Goal: Information Seeking & Learning: Learn about a topic

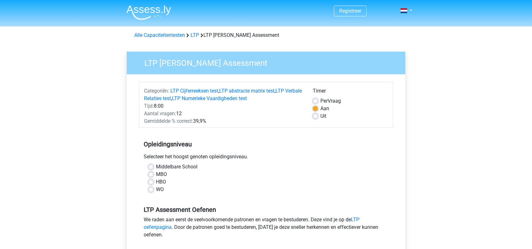
scroll to position [63, 0]
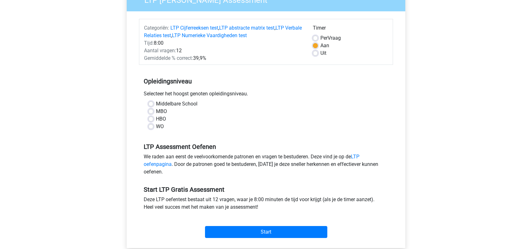
click at [162, 105] on label "Middelbare School" at bounding box center [177, 104] width 42 height 8
click at [154, 105] on input "Middelbare School" at bounding box center [151, 103] width 5 height 6
radio input "true"
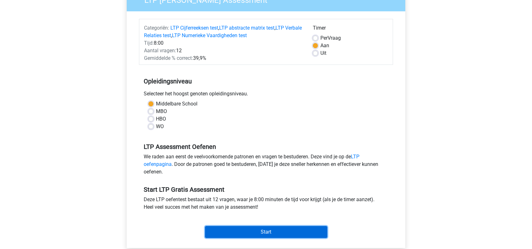
click at [271, 227] on input "Start" at bounding box center [266, 232] width 122 height 12
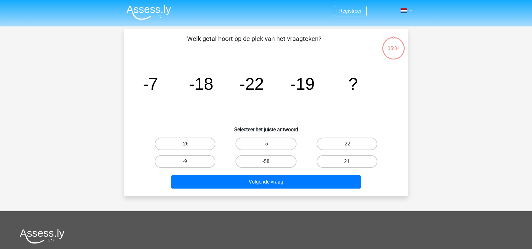
click at [250, 143] on label "-5" at bounding box center [266, 143] width 61 height 13
click at [266, 144] on input "-5" at bounding box center [268, 146] width 4 height 4
radio input "true"
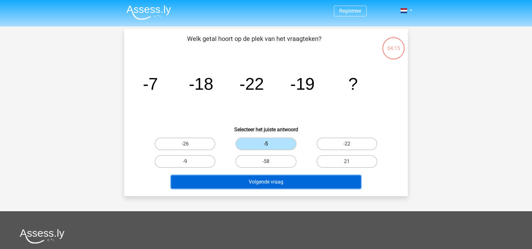
click at [235, 180] on button "Volgende vraag" at bounding box center [266, 181] width 190 height 13
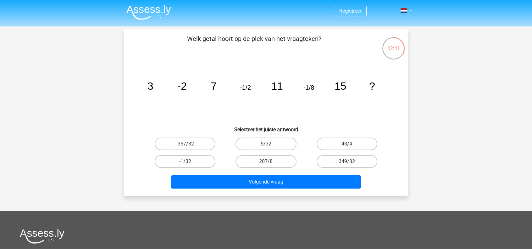
click at [201, 161] on label "-1/32" at bounding box center [185, 161] width 61 height 13
click at [189, 161] on input "-1/32" at bounding box center [187, 163] width 4 height 4
radio input "true"
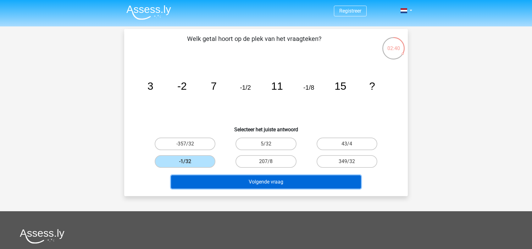
click at [267, 182] on button "Volgende vraag" at bounding box center [266, 181] width 190 height 13
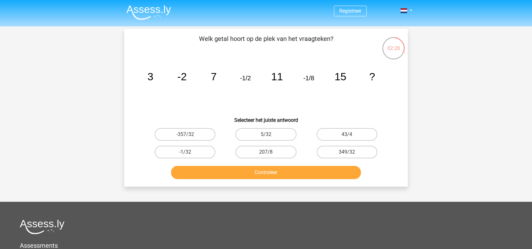
click at [194, 160] on div "-1/32" at bounding box center [185, 152] width 81 height 18
click at [198, 154] on label "-1/32" at bounding box center [185, 152] width 61 height 13
click at [189, 154] on input "-1/32" at bounding box center [187, 154] width 4 height 4
radio input "true"
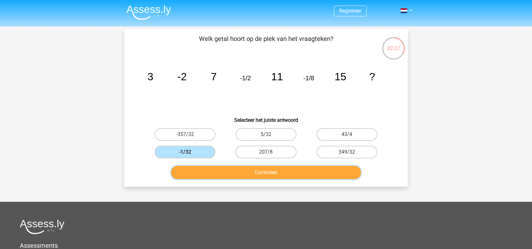
click at [244, 171] on button "Controleer" at bounding box center [266, 172] width 190 height 13
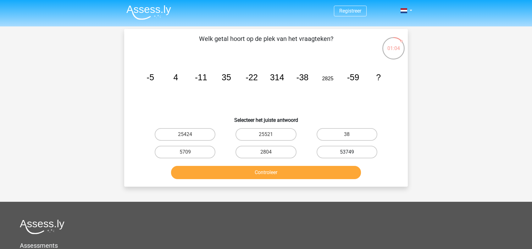
click at [344, 154] on label "53749" at bounding box center [347, 152] width 61 height 13
click at [347, 154] on input "53749" at bounding box center [349, 154] width 4 height 4
radio input "true"
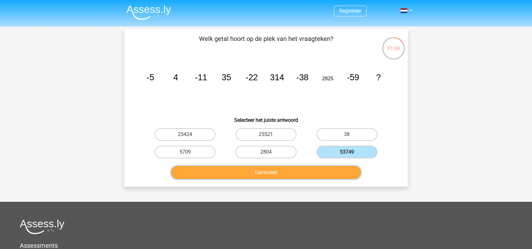
click at [303, 175] on button "Controleer" at bounding box center [266, 172] width 190 height 13
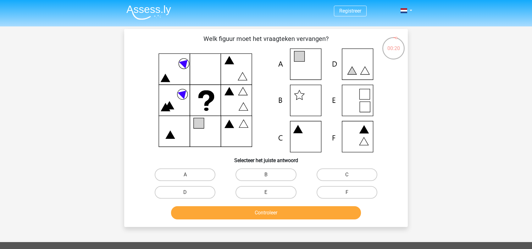
click at [267, 195] on input "E" at bounding box center [268, 194] width 4 height 4
radio input "true"
click at [301, 217] on button "Controleer" at bounding box center [266, 212] width 190 height 13
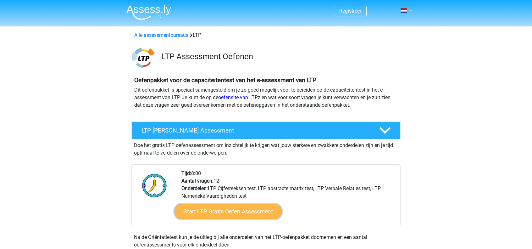
click at [255, 209] on link "Start LTP Gratis Oefen Assessment" at bounding box center [229, 211] width 108 height 15
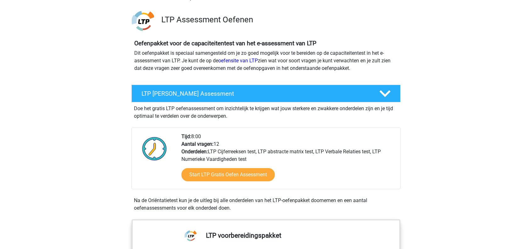
scroll to position [31, 0]
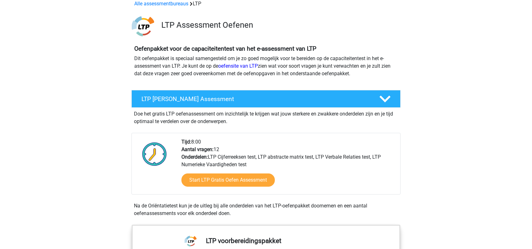
drag, startPoint x: 252, startPoint y: 65, endPoint x: 266, endPoint y: 69, distance: 13.7
click at [266, 69] on p "Dit oefenpakket is speciaal samengesteld om je zo goed mogelijk voor te bereide…" at bounding box center [266, 66] width 264 height 23
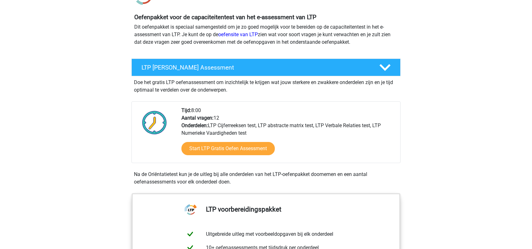
scroll to position [0, 0]
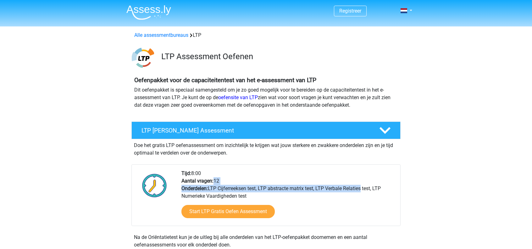
drag, startPoint x: 295, startPoint y: 185, endPoint x: 344, endPoint y: 184, distance: 48.8
click at [344, 184] on div "Tijd: 8:00 Aantal vragen: 12 Onderdelen: LTP Cijferreeksen test, LTP abstracte …" at bounding box center [288, 198] width 223 height 56
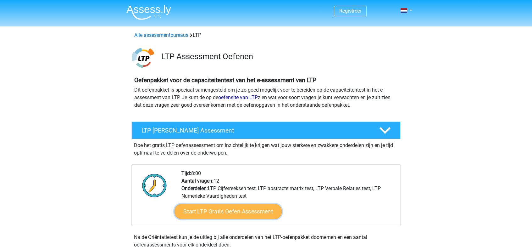
click at [262, 212] on link "Start LTP Gratis Oefen Assessment" at bounding box center [229, 211] width 108 height 15
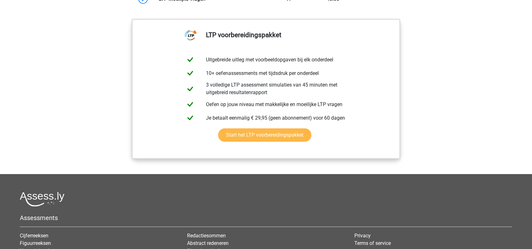
scroll to position [692, 0]
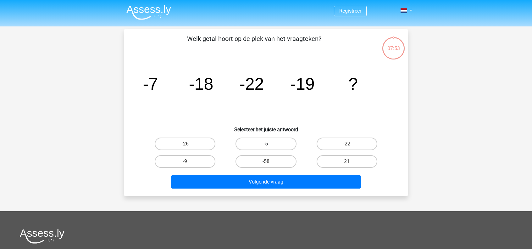
click at [259, 142] on label "-5" at bounding box center [266, 143] width 61 height 13
click at [266, 144] on input "-5" at bounding box center [268, 146] width 4 height 4
radio input "true"
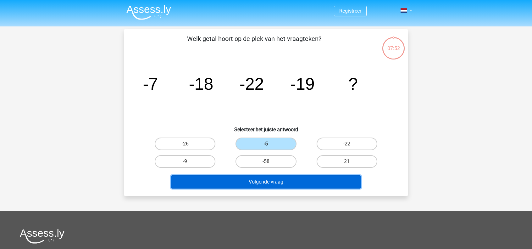
click at [253, 181] on button "Volgende vraag" at bounding box center [266, 181] width 190 height 13
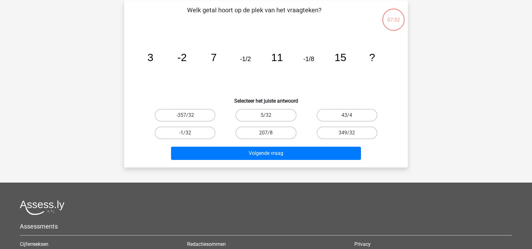
scroll to position [29, 0]
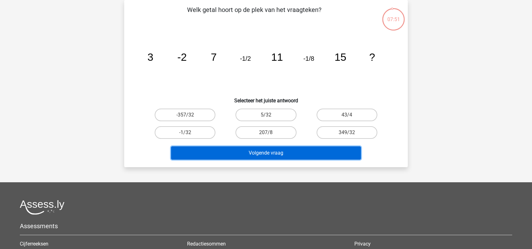
click at [280, 153] on button "Volgende vraag" at bounding box center [266, 152] width 190 height 13
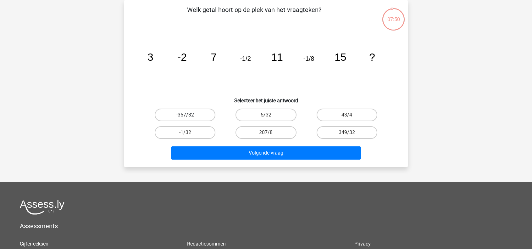
click at [198, 111] on label "-357/32" at bounding box center [185, 115] width 61 height 13
click at [189, 115] on input "-357/32" at bounding box center [187, 117] width 4 height 4
radio input "true"
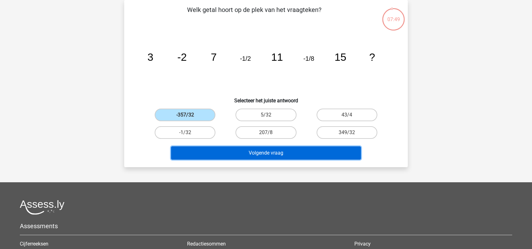
click at [258, 153] on button "Volgende vraag" at bounding box center [266, 152] width 190 height 13
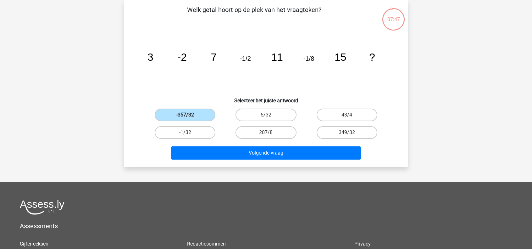
click at [196, 129] on label "-1/32" at bounding box center [185, 132] width 61 height 13
click at [189, 132] on input "-1/32" at bounding box center [187, 134] width 4 height 4
radio input "true"
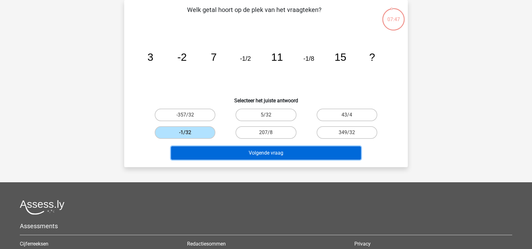
click at [240, 156] on button "Volgende vraag" at bounding box center [266, 152] width 190 height 13
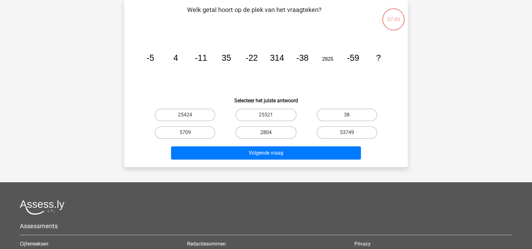
drag, startPoint x: 266, startPoint y: 115, endPoint x: 271, endPoint y: 133, distance: 18.6
click at [266, 116] on input "25521" at bounding box center [268, 117] width 4 height 4
radio input "true"
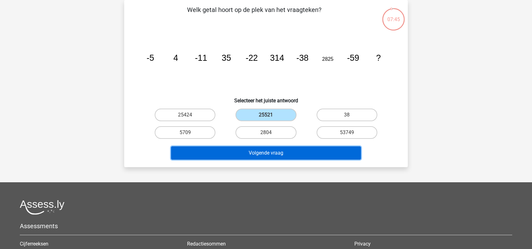
click at [272, 155] on button "Volgende vraag" at bounding box center [266, 152] width 190 height 13
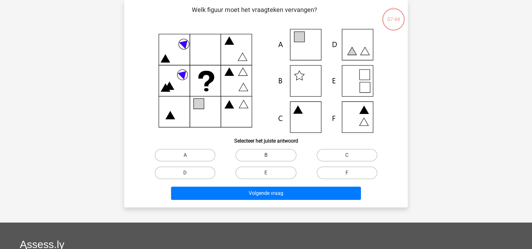
click at [272, 154] on label "B" at bounding box center [266, 155] width 61 height 13
click at [270, 155] on input "B" at bounding box center [268, 157] width 4 height 4
radio input "true"
click at [274, 177] on label "E" at bounding box center [266, 172] width 61 height 13
click at [270, 177] on input "E" at bounding box center [268, 175] width 4 height 4
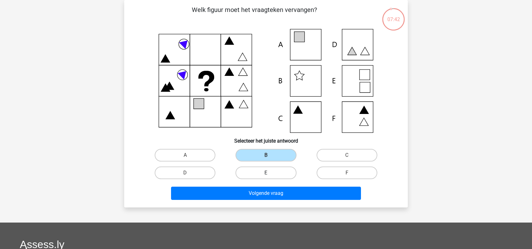
radio input "true"
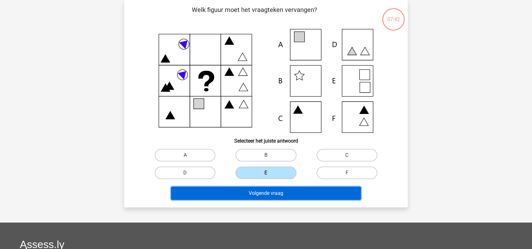
click at [298, 195] on button "Volgende vraag" at bounding box center [266, 193] width 190 height 13
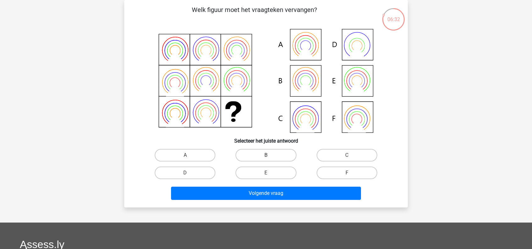
click at [275, 155] on label "B" at bounding box center [266, 155] width 61 height 13
click at [270, 155] on input "B" at bounding box center [268, 157] width 4 height 4
radio input "true"
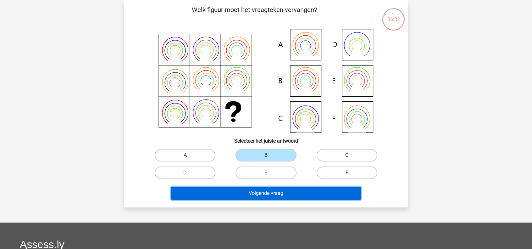
click at [281, 191] on button "Volgende vraag" at bounding box center [266, 193] width 190 height 13
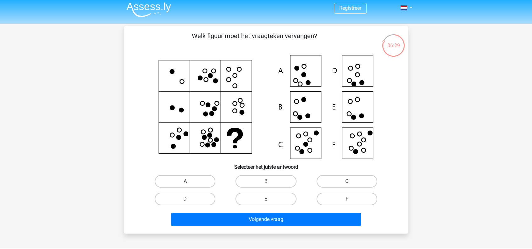
scroll to position [0, 0]
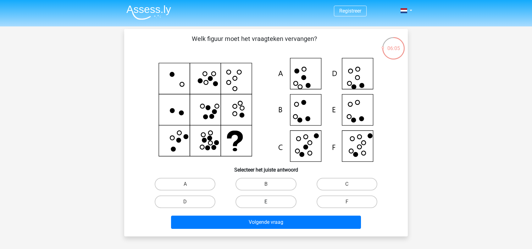
click at [271, 202] on label "E" at bounding box center [266, 201] width 61 height 13
click at [270, 202] on input "E" at bounding box center [268, 204] width 4 height 4
radio input "true"
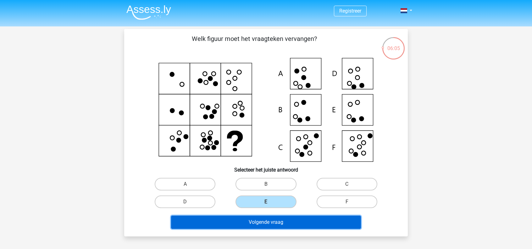
click at [306, 224] on button "Volgende vraag" at bounding box center [266, 222] width 190 height 13
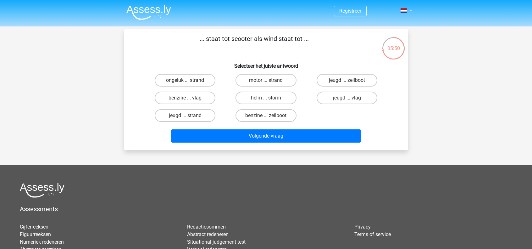
click at [208, 100] on label "benzine ... vlag" at bounding box center [185, 98] width 61 height 13
click at [189, 100] on input "benzine ... vlag" at bounding box center [187, 100] width 4 height 4
radio input "true"
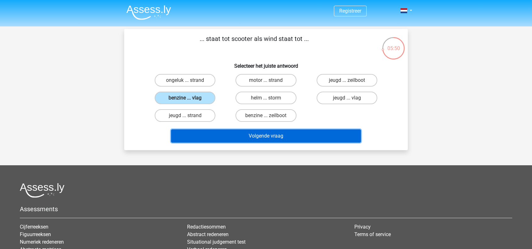
click at [258, 137] on button "Volgende vraag" at bounding box center [266, 135] width 190 height 13
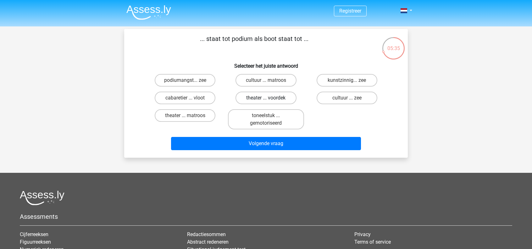
click at [259, 94] on label "theater ... voordek" at bounding box center [266, 98] width 61 height 13
click at [266, 98] on input "theater ... voordek" at bounding box center [268, 100] width 4 height 4
radio input "true"
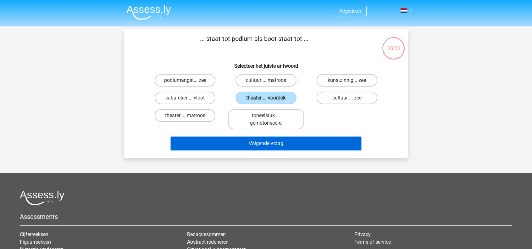
click at [294, 144] on button "Volgende vraag" at bounding box center [266, 143] width 190 height 13
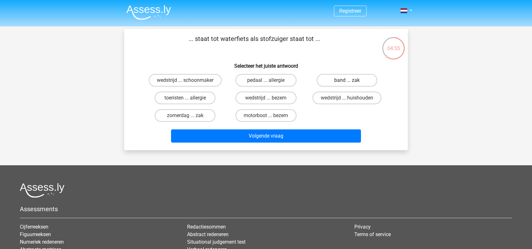
click at [336, 76] on label "band ... zak" at bounding box center [347, 80] width 61 height 13
click at [347, 80] on input "band ... zak" at bounding box center [349, 82] width 4 height 4
radio input "true"
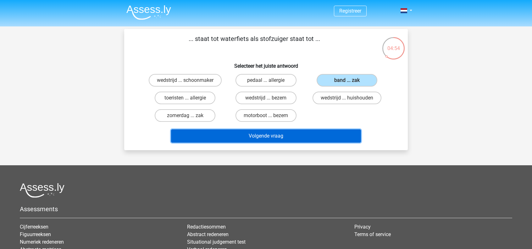
click at [286, 136] on button "Volgende vraag" at bounding box center [266, 135] width 190 height 13
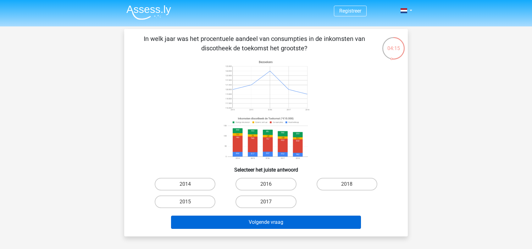
drag, startPoint x: 171, startPoint y: 202, endPoint x: 230, endPoint y: 228, distance: 65.1
click at [172, 202] on label "2015" at bounding box center [185, 201] width 61 height 13
click at [185, 202] on input "2015" at bounding box center [187, 204] width 4 height 4
radio input "true"
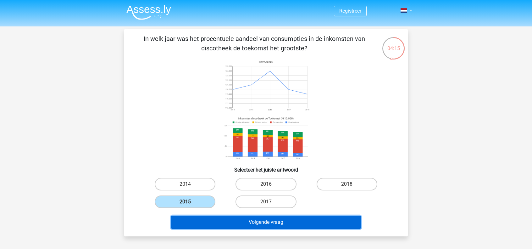
click at [232, 228] on button "Volgende vraag" at bounding box center [266, 222] width 190 height 13
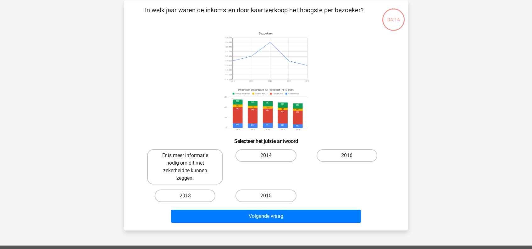
scroll to position [29, 0]
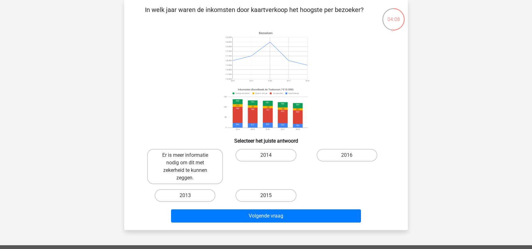
click at [260, 191] on label "2015" at bounding box center [266, 195] width 61 height 13
click at [266, 195] on input "2015" at bounding box center [268, 197] width 4 height 4
radio input "true"
click at [178, 158] on label "Er is meer informatie nodig om dit met zekerheid te kunnen zeggen." at bounding box center [185, 166] width 76 height 35
click at [185, 158] on input "Er is meer informatie nodig om dit met zekerheid te kunnen zeggen." at bounding box center [187, 157] width 4 height 4
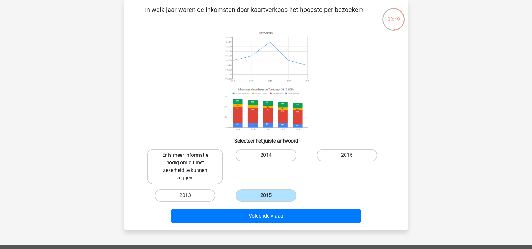
radio input "true"
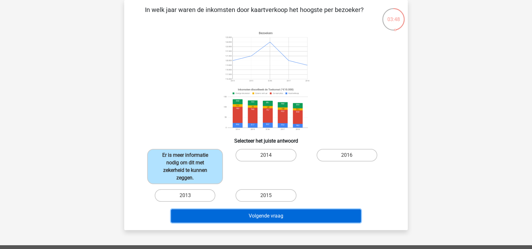
click at [236, 214] on button "Volgende vraag" at bounding box center [266, 215] width 190 height 13
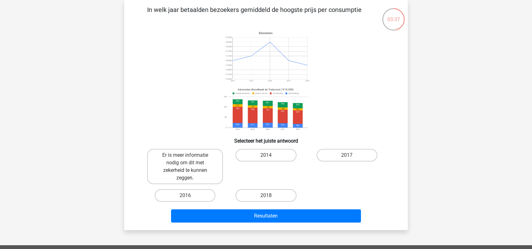
click at [207, 148] on div "Er is meer informatie nodig om dit met zekerheid te kunnen zeggen." at bounding box center [185, 166] width 81 height 40
drag, startPoint x: 184, startPoint y: 156, endPoint x: 240, endPoint y: 207, distance: 74.8
click at [185, 157] on div "Er is meer informatie nodig om dit met zekerheid te kunnen zeggen." at bounding box center [185, 166] width 76 height 35
click at [209, 173] on label "Er is meer informatie nodig om dit met zekerheid te kunnen zeggen." at bounding box center [185, 166] width 76 height 35
click at [189, 159] on input "Er is meer informatie nodig om dit met zekerheid te kunnen zeggen." at bounding box center [187, 157] width 4 height 4
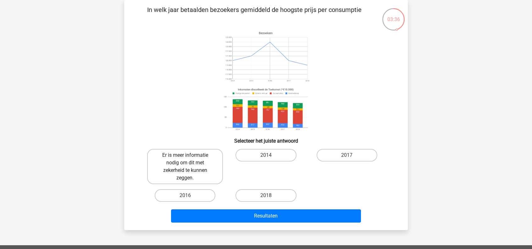
radio input "true"
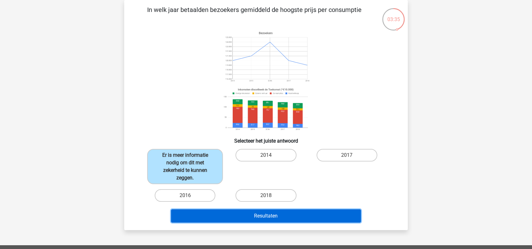
click at [275, 216] on button "Resultaten" at bounding box center [266, 215] width 190 height 13
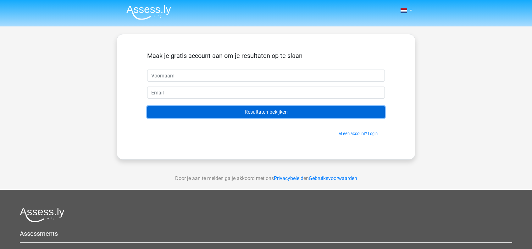
click at [252, 115] on input "Resultaten bekijken" at bounding box center [266, 112] width 238 height 12
click at [254, 114] on input "Resultaten bekijken" at bounding box center [266, 112] width 238 height 12
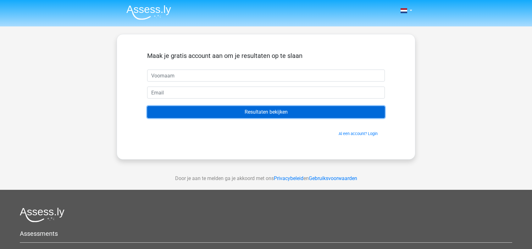
click at [254, 114] on input "Resultaten bekijken" at bounding box center [266, 112] width 238 height 12
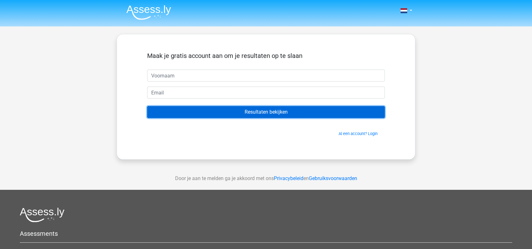
click at [254, 114] on input "Resultaten bekijken" at bounding box center [266, 112] width 238 height 12
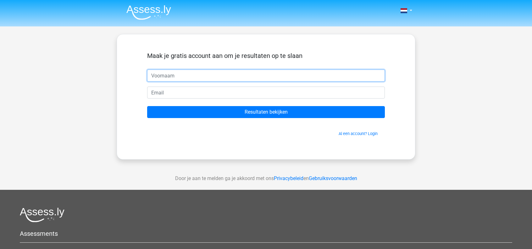
click at [204, 74] on input "text" at bounding box center [266, 76] width 238 height 12
type input "Test"
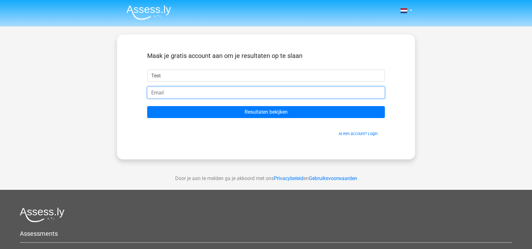
click at [191, 91] on input "email" at bounding box center [266, 93] width 238 height 12
click at [175, 92] on input "skater.chiii@gmail.com" at bounding box center [266, 93] width 238 height 12
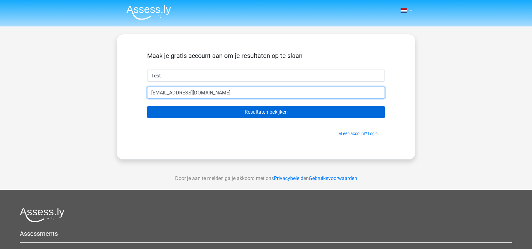
type input "[EMAIL_ADDRESS][DOMAIN_NAME]"
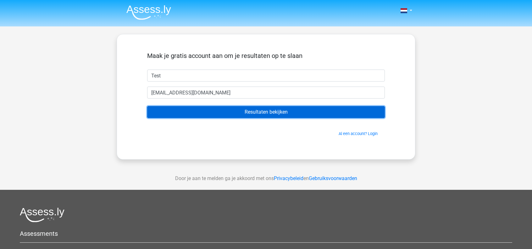
click at [233, 107] on input "Resultaten bekijken" at bounding box center [266, 112] width 238 height 12
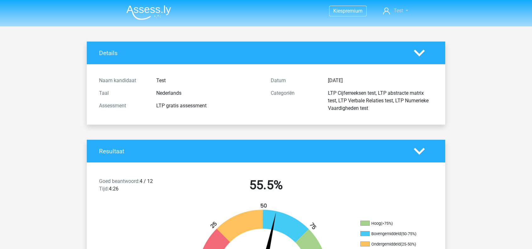
click at [403, 11] on link "Test" at bounding box center [396, 11] width 30 height 8
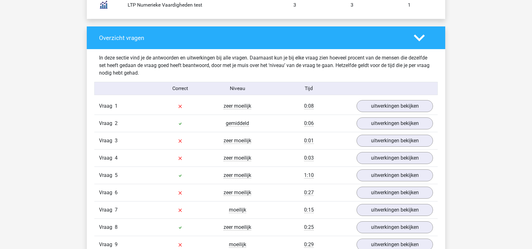
scroll to position [629, 0]
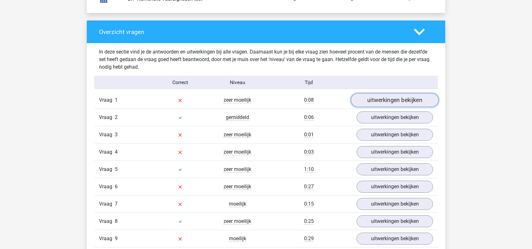
click at [389, 98] on link "uitwerkingen bekijken" at bounding box center [395, 100] width 88 height 14
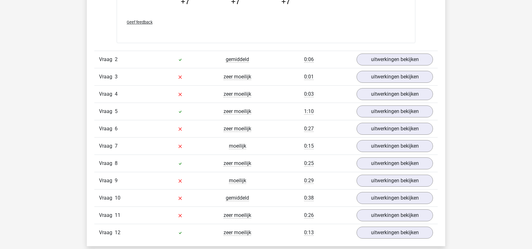
scroll to position [1007, 0]
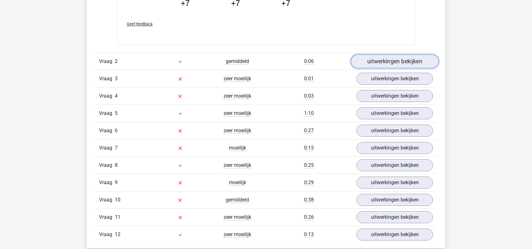
click at [389, 62] on link "uitwerkingen bekijken" at bounding box center [395, 61] width 88 height 14
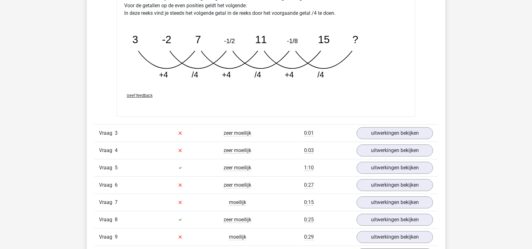
scroll to position [1258, 0]
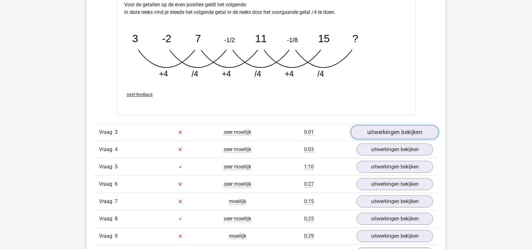
click at [388, 132] on link "uitwerkingen bekijken" at bounding box center [395, 132] width 88 height 14
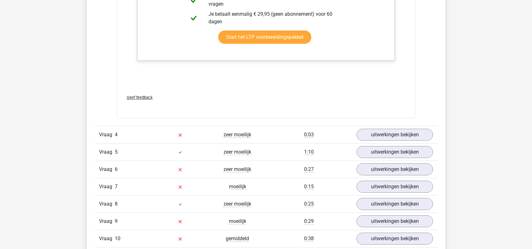
scroll to position [1667, 0]
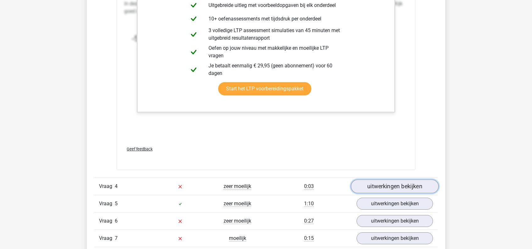
click at [391, 186] on link "uitwerkingen bekijken" at bounding box center [395, 186] width 88 height 14
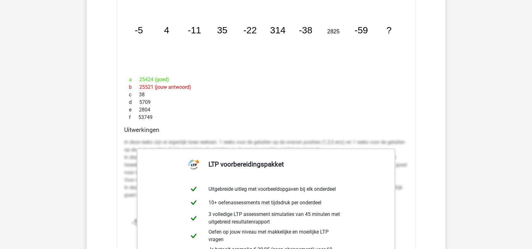
scroll to position [1416, 0]
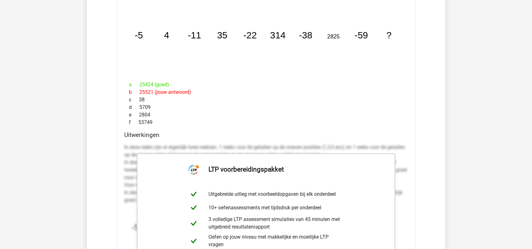
click at [240, 138] on div "Uitwerkingen In deze reeks zijn er eigenlijk twee reeksen. 1 reeks voor de geta…" at bounding box center [266, 230] width 289 height 199
click at [250, 150] on p "In deze reeks zijn er eigenlijk twee reeksen. 1 reeks voor de getallen op de on…" at bounding box center [266, 173] width 284 height 60
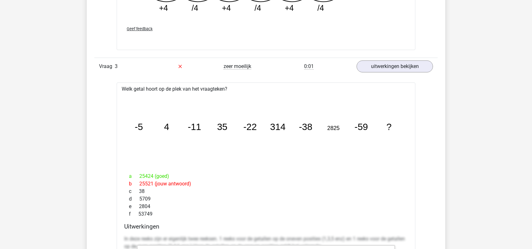
scroll to position [1258, 0]
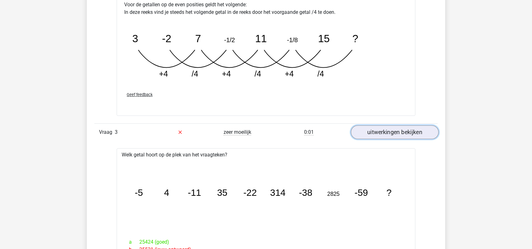
click at [400, 134] on link "uitwerkingen bekijken" at bounding box center [395, 132] width 88 height 14
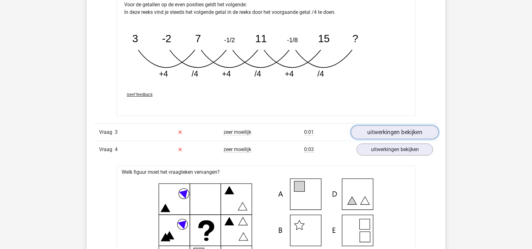
click at [403, 130] on link "uitwerkingen bekijken" at bounding box center [395, 132] width 88 height 14
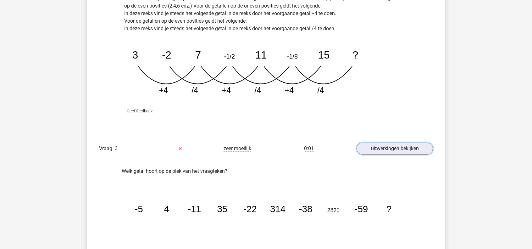
scroll to position [1227, 0]
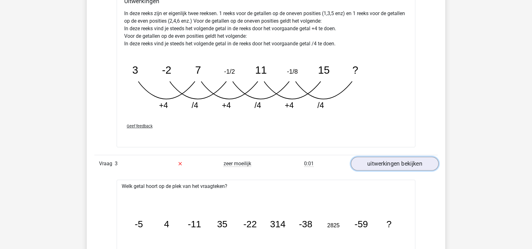
click at [393, 157] on link "uitwerkingen bekijken" at bounding box center [395, 164] width 88 height 14
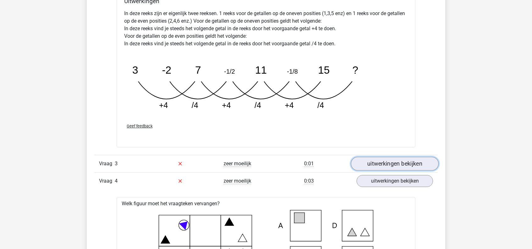
click at [400, 157] on link "uitwerkingen bekijken" at bounding box center [395, 164] width 88 height 14
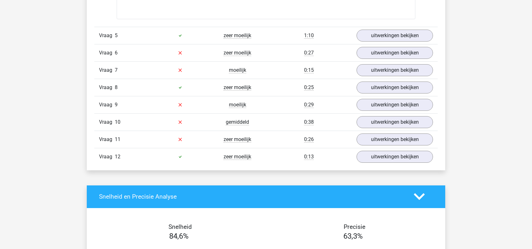
scroll to position [2045, 0]
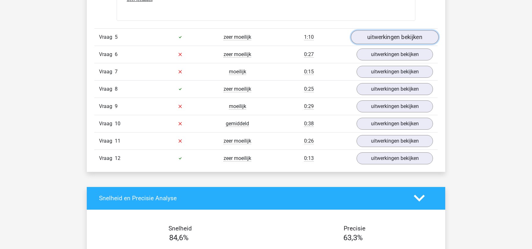
click at [375, 32] on link "uitwerkingen bekijken" at bounding box center [395, 37] width 88 height 14
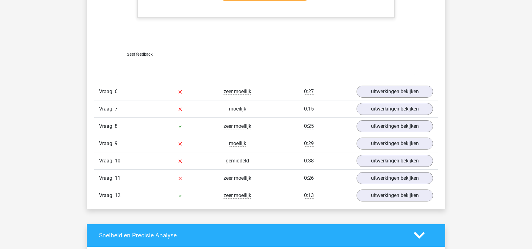
scroll to position [2423, 0]
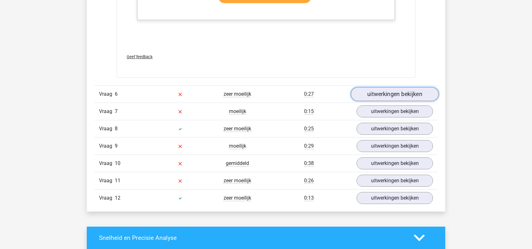
click at [386, 87] on link "uitwerkingen bekijken" at bounding box center [395, 94] width 88 height 14
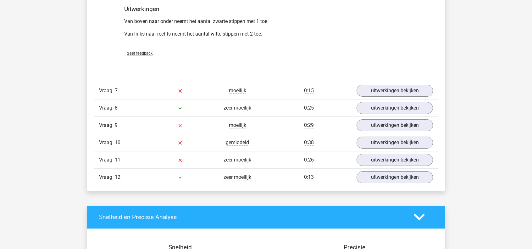
scroll to position [2706, 0]
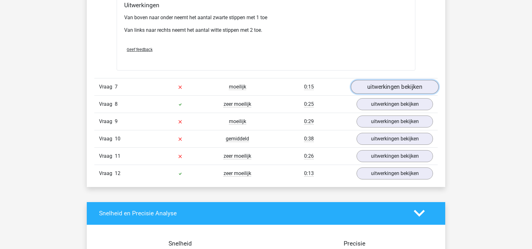
click at [386, 86] on link "uitwerkingen bekijken" at bounding box center [395, 87] width 88 height 14
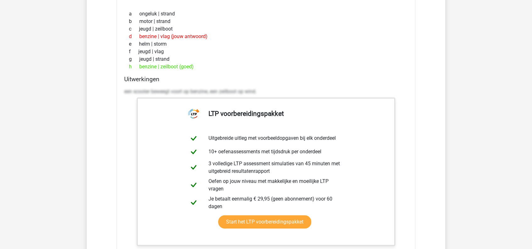
scroll to position [2989, 0]
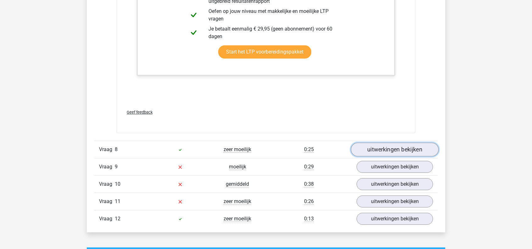
click at [374, 148] on link "uitwerkingen bekijken" at bounding box center [395, 150] width 88 height 14
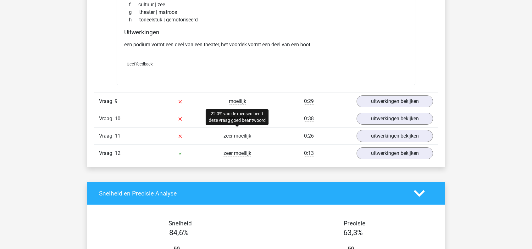
scroll to position [3241, 0]
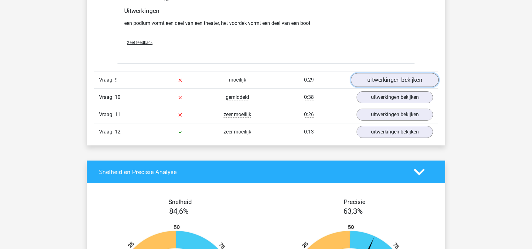
click at [381, 78] on link "uitwerkingen bekijken" at bounding box center [395, 80] width 88 height 14
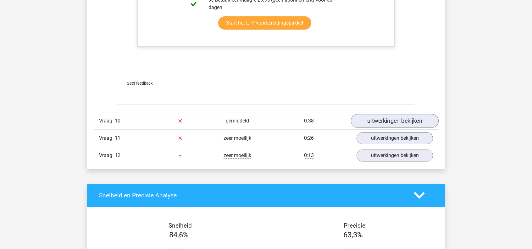
scroll to position [3555, 0]
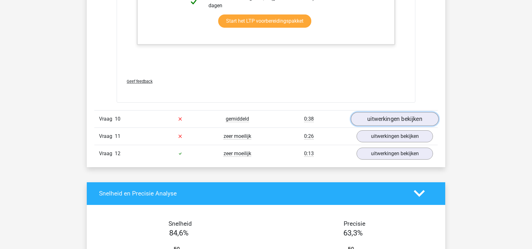
click at [389, 115] on link "uitwerkingen bekijken" at bounding box center [395, 119] width 88 height 14
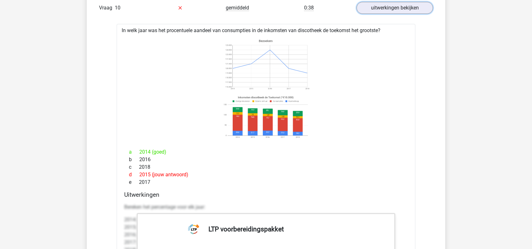
scroll to position [3681, 0]
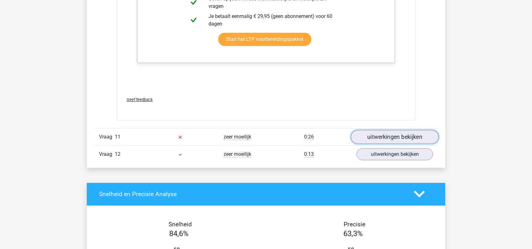
click at [383, 132] on link "uitwerkingen bekijken" at bounding box center [395, 137] width 88 height 14
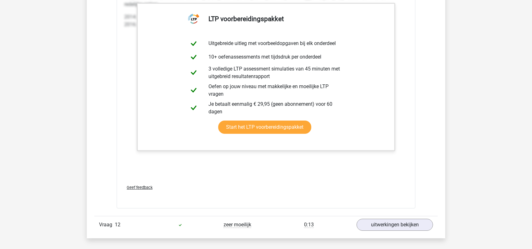
scroll to position [4405, 0]
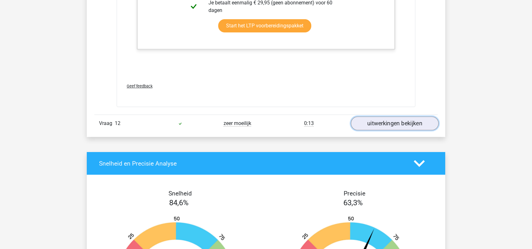
click at [392, 120] on link "uitwerkingen bekijken" at bounding box center [395, 123] width 88 height 14
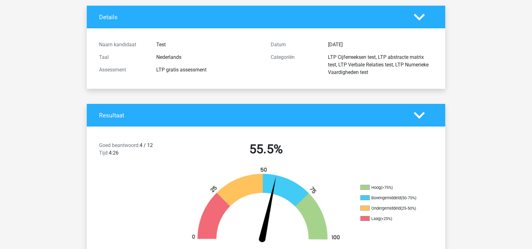
scroll to position [0, 0]
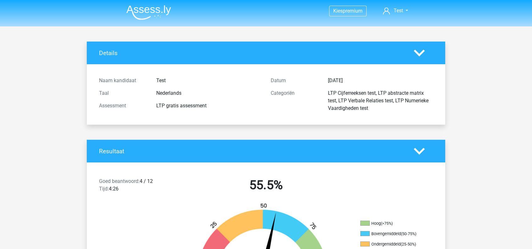
click at [423, 52] on polygon at bounding box center [419, 52] width 11 height 7
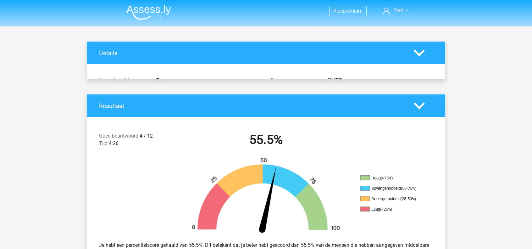
click at [423, 52] on polygon at bounding box center [419, 52] width 11 height 7
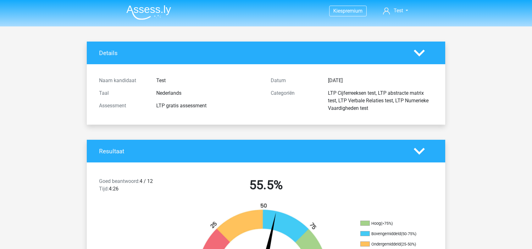
click at [155, 16] on img at bounding box center [148, 12] width 45 height 15
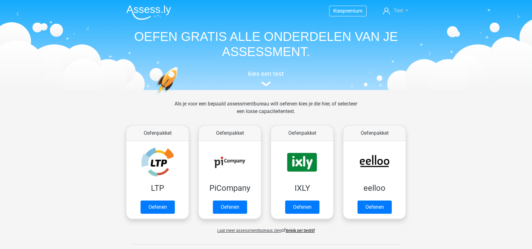
click at [385, 10] on icon at bounding box center [386, 11] width 7 height 7
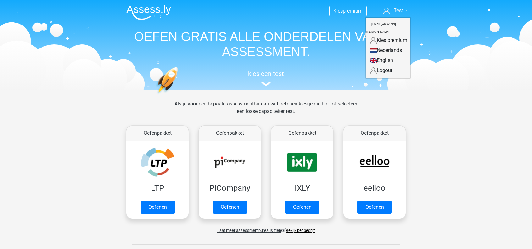
click at [283, 81] on div "kies een test" at bounding box center [265, 77] width 289 height 21
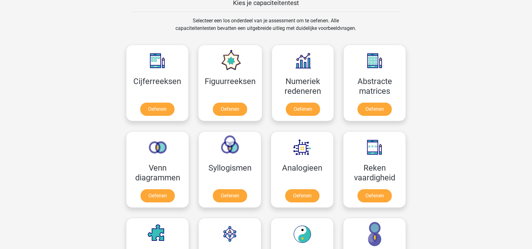
scroll to position [252, 0]
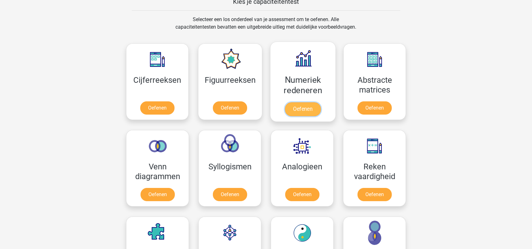
click at [309, 102] on link "Oefenen" at bounding box center [303, 109] width 36 height 14
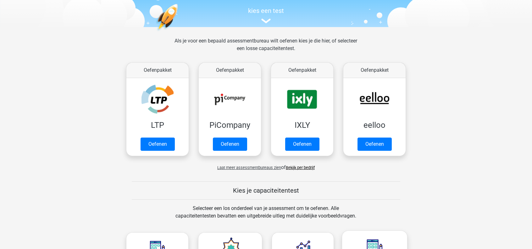
scroll to position [0, 0]
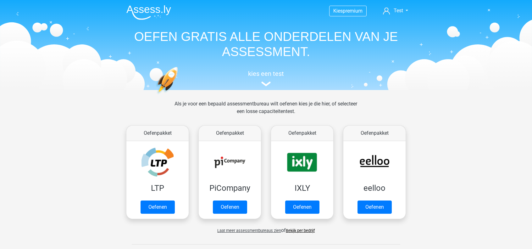
click at [400, 16] on nav "Kies premium Test [EMAIL_ADDRESS][DOMAIN_NAME]" at bounding box center [265, 11] width 289 height 20
click at [401, 13] on span "Test" at bounding box center [398, 11] width 9 height 6
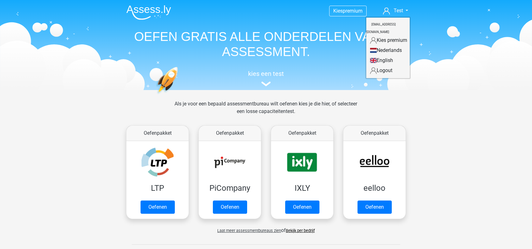
click at [194, 15] on nav "Kies premium Test [EMAIL_ADDRESS][DOMAIN_NAME]" at bounding box center [265, 11] width 289 height 20
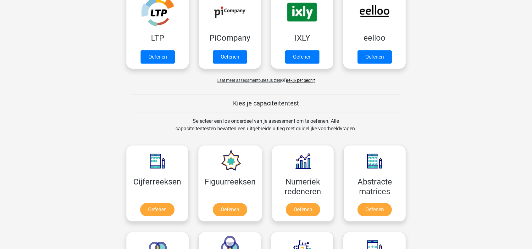
scroll to position [189, 0]
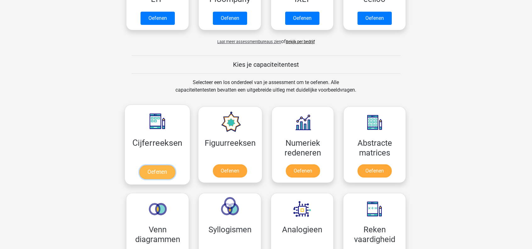
click at [162, 165] on link "Oefenen" at bounding box center [157, 172] width 36 height 14
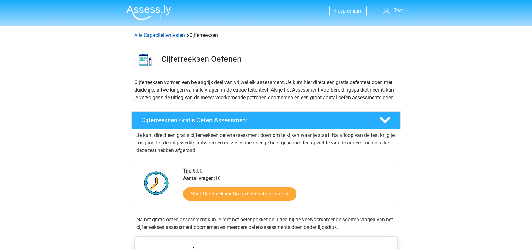
click at [172, 35] on link "Alle Capaciteitentesten" at bounding box center [159, 35] width 51 height 6
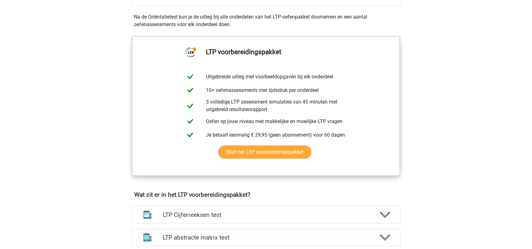
scroll to position [220, 0]
click at [234, 211] on h4 "LTP Cijferreeksen test" at bounding box center [266, 214] width 206 height 7
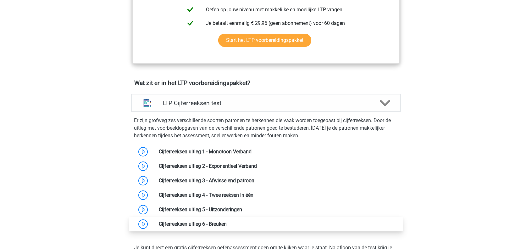
scroll to position [346, 0]
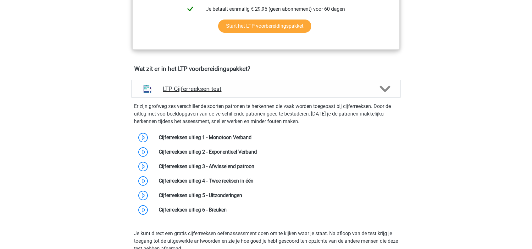
click at [233, 94] on div "LTP Cijferreeksen test" at bounding box center [266, 89] width 269 height 18
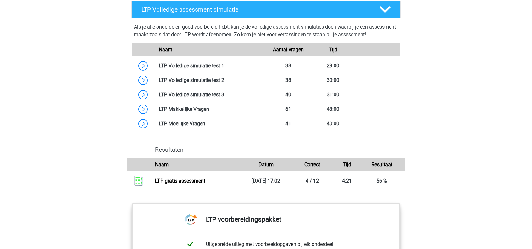
scroll to position [503, 0]
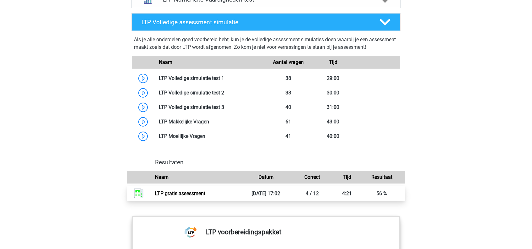
click at [205, 196] on link "LTP gratis assessment" at bounding box center [180, 193] width 50 height 6
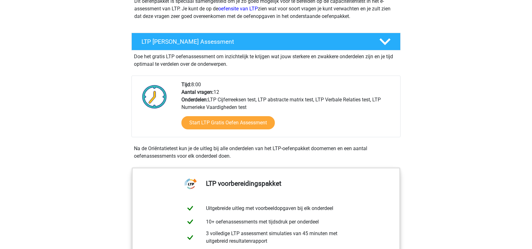
scroll to position [63, 0]
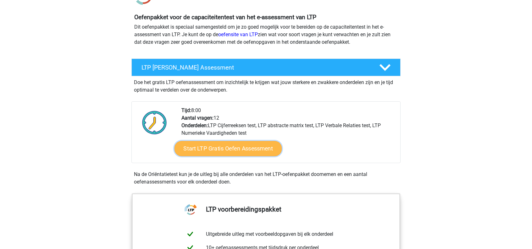
click at [233, 153] on link "Start LTP Gratis Oefen Assessment" at bounding box center [229, 148] width 108 height 15
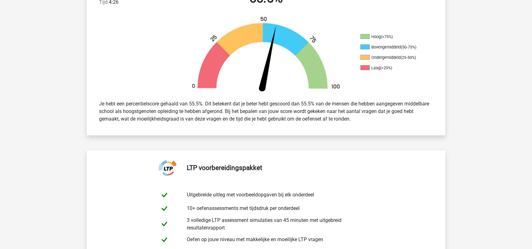
scroll to position [189, 0]
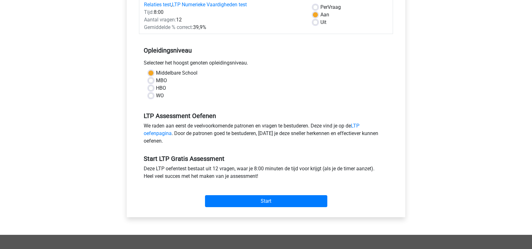
scroll to position [94, 0]
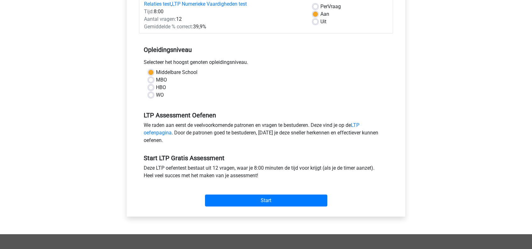
click at [161, 80] on label "MBO" at bounding box center [161, 80] width 11 height 8
click at [154, 80] on input "MBO" at bounding box center [151, 79] width 5 height 6
radio input "true"
click at [158, 72] on label "Middelbare School" at bounding box center [177, 73] width 42 height 8
click at [154, 72] on input "Middelbare School" at bounding box center [151, 72] width 5 height 6
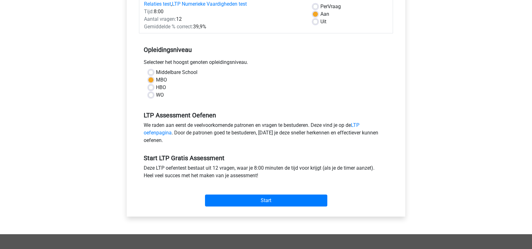
radio input "true"
click at [156, 76] on label "MBO" at bounding box center [161, 80] width 11 height 8
click at [154, 76] on input "MBO" at bounding box center [151, 79] width 5 height 6
radio input "true"
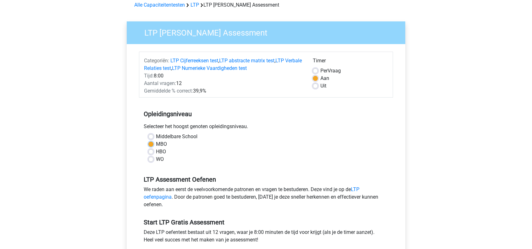
scroll to position [31, 0]
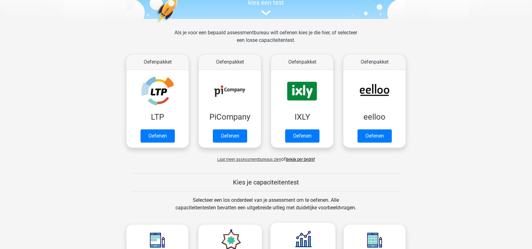
scroll to position [63, 0]
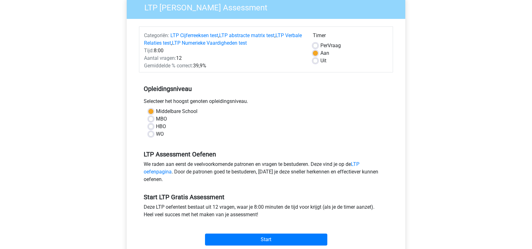
scroll to position [63, 0]
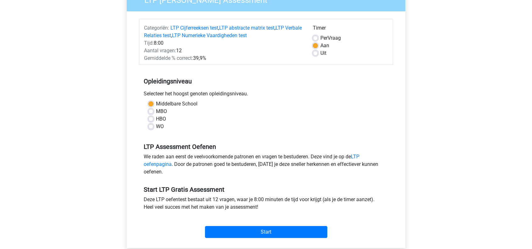
click at [148, 112] on div "Middelbare School MBO HBO WO" at bounding box center [266, 115] width 245 height 30
click at [156, 112] on label "MBO" at bounding box center [161, 112] width 11 height 8
click at [150, 112] on input "MBO" at bounding box center [151, 111] width 5 height 6
radio input "true"
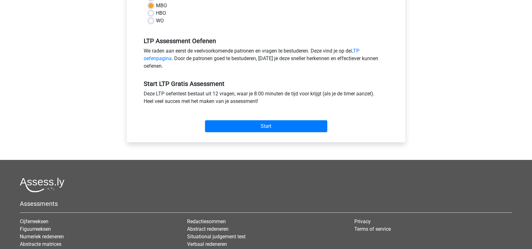
scroll to position [220, 0]
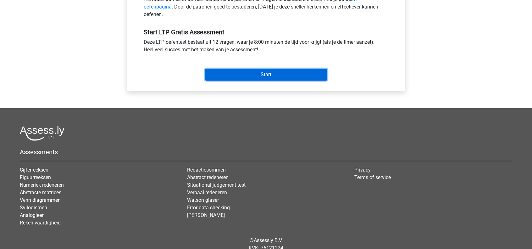
click at [292, 78] on input "Start" at bounding box center [266, 75] width 122 height 12
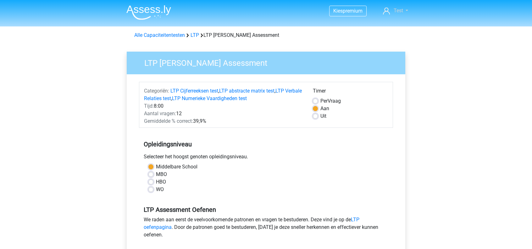
click at [394, 12] on span "Test" at bounding box center [398, 11] width 9 height 6
click at [147, 10] on img at bounding box center [148, 12] width 45 height 15
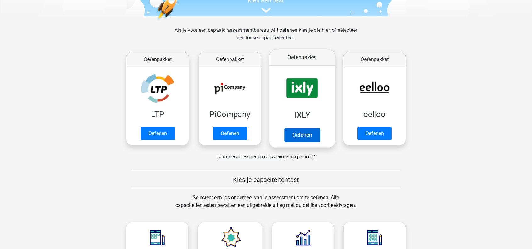
scroll to position [55, 0]
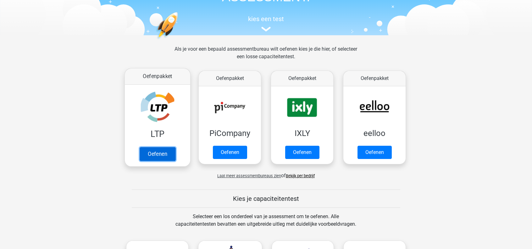
click at [168, 147] on link "Oefenen" at bounding box center [158, 154] width 36 height 14
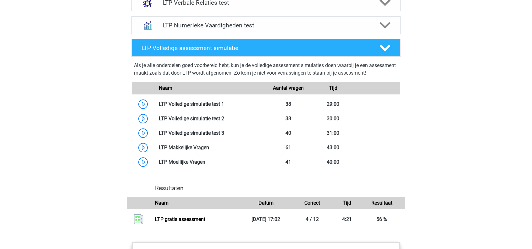
scroll to position [535, 0]
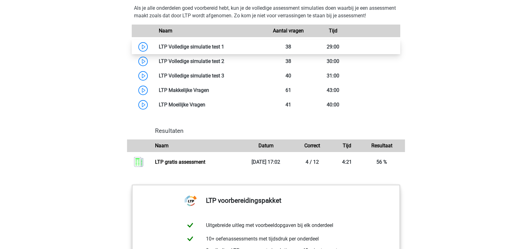
click at [224, 47] on link at bounding box center [224, 47] width 0 height 6
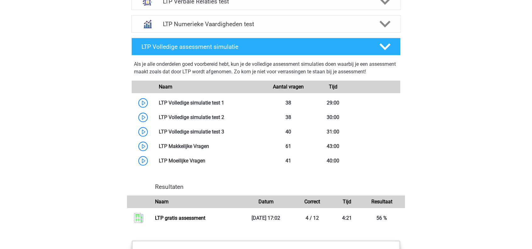
scroll to position [472, 0]
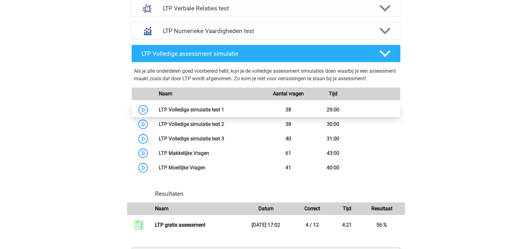
click at [224, 112] on link at bounding box center [224, 110] width 0 height 6
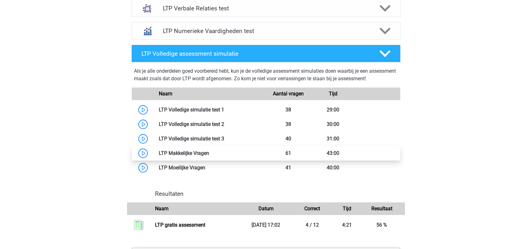
click at [209, 153] on link at bounding box center [209, 153] width 0 height 6
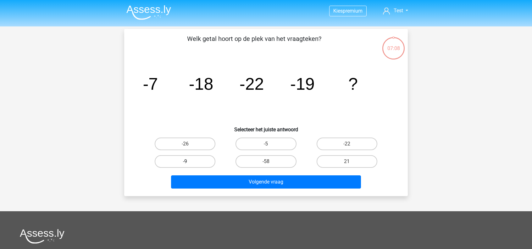
click at [179, 163] on label "-9" at bounding box center [185, 161] width 61 height 13
click at [185, 163] on input "-9" at bounding box center [187, 163] width 4 height 4
radio input "true"
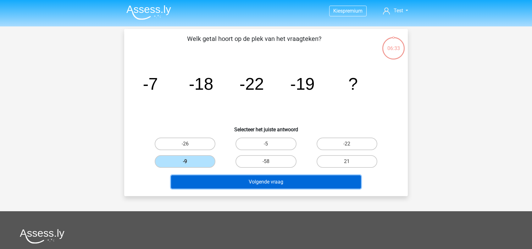
click at [227, 181] on button "Volgende vraag" at bounding box center [266, 181] width 190 height 13
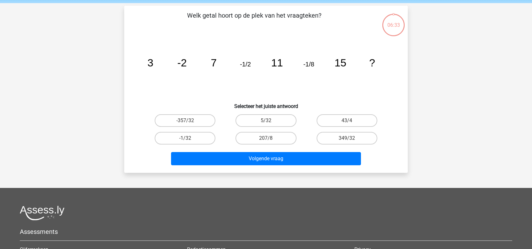
scroll to position [29, 0]
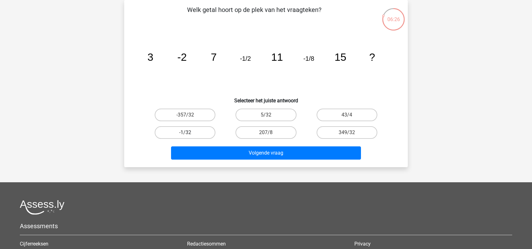
click at [191, 131] on label "-1/32" at bounding box center [185, 132] width 61 height 13
click at [189, 132] on input "-1/32" at bounding box center [187, 134] width 4 height 4
radio input "true"
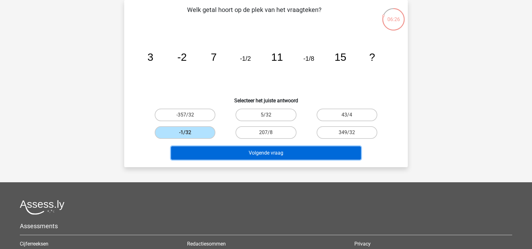
click at [263, 154] on button "Volgende vraag" at bounding box center [266, 152] width 190 height 13
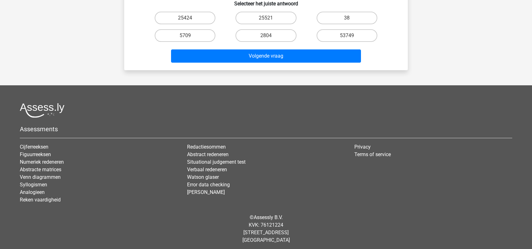
scroll to position [0, 0]
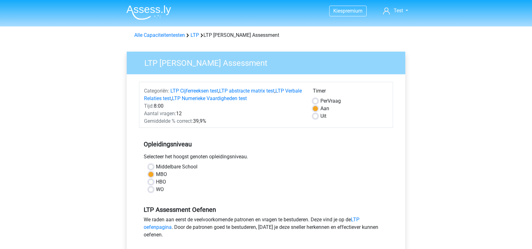
click at [156, 164] on label "Middelbare School" at bounding box center [177, 167] width 42 height 8
click at [153, 164] on input "Middelbare School" at bounding box center [151, 166] width 5 height 6
radio input "true"
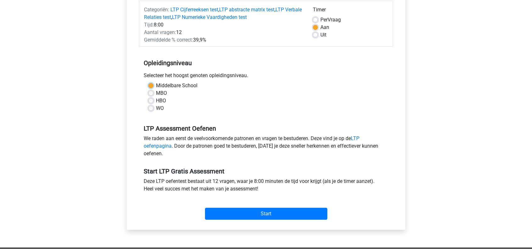
scroll to position [94, 0]
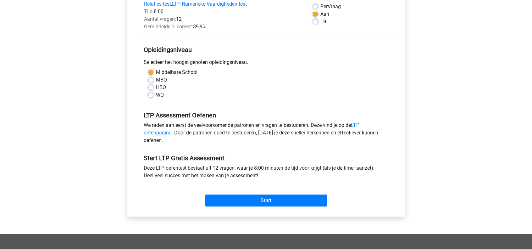
click at [156, 77] on label "MBO" at bounding box center [161, 80] width 11 height 8
click at [152, 77] on input "MBO" at bounding box center [151, 79] width 5 height 6
radio input "true"
click at [156, 87] on label "HBO" at bounding box center [161, 88] width 10 height 8
click at [151, 87] on input "HBO" at bounding box center [151, 87] width 5 height 6
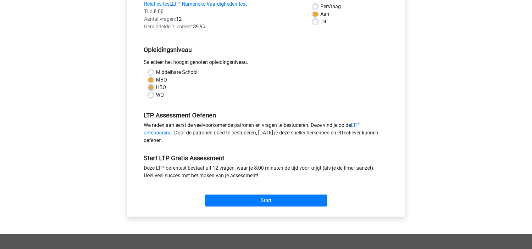
radio input "true"
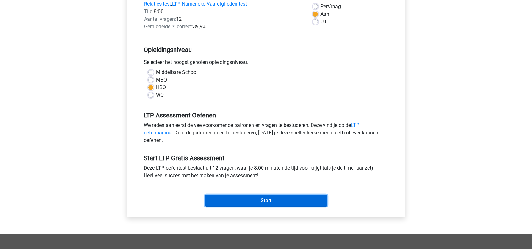
click at [275, 199] on input "Start" at bounding box center [266, 200] width 122 height 12
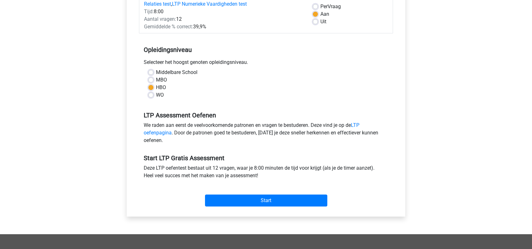
click at [153, 97] on div "WO" at bounding box center [266, 95] width 235 height 8
click at [156, 95] on label "WO" at bounding box center [160, 95] width 8 height 8
click at [151, 95] on input "WO" at bounding box center [151, 94] width 5 height 6
radio input "true"
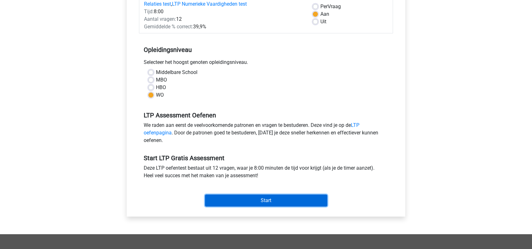
click at [247, 199] on input "Start" at bounding box center [266, 200] width 122 height 12
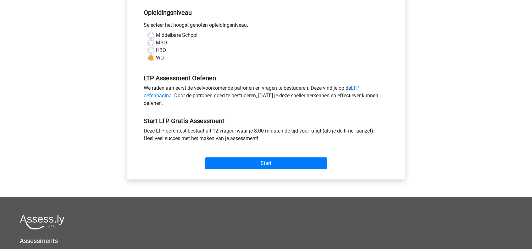
scroll to position [63, 0]
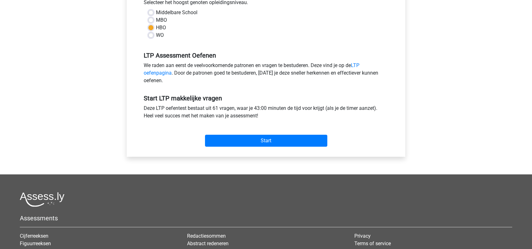
scroll to position [157, 0]
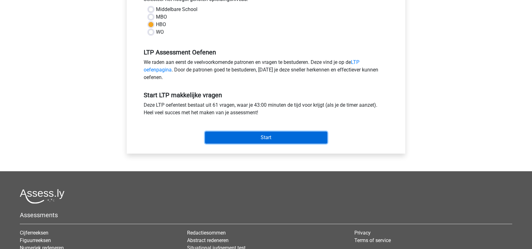
click at [267, 135] on input "Start" at bounding box center [266, 138] width 122 height 12
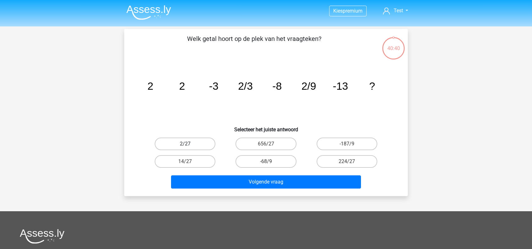
click at [181, 142] on label "2/27" at bounding box center [185, 143] width 61 height 13
click at [185, 144] on input "2/27" at bounding box center [187, 146] width 4 height 4
radio input "true"
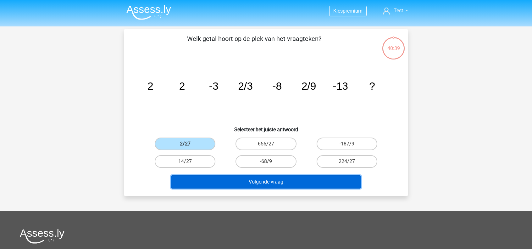
click at [266, 185] on button "Volgende vraag" at bounding box center [266, 181] width 190 height 13
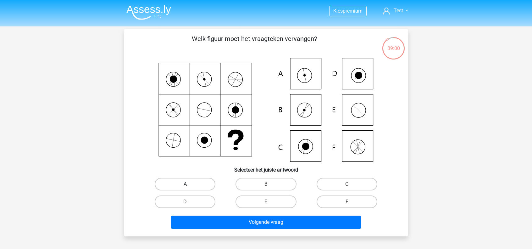
click at [192, 184] on label "A" at bounding box center [185, 184] width 61 height 13
click at [189, 184] on input "A" at bounding box center [187, 186] width 4 height 4
radio input "true"
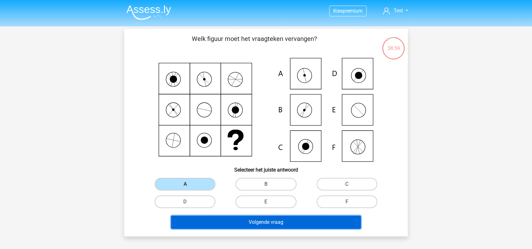
click at [252, 224] on button "Volgende vraag" at bounding box center [266, 222] width 190 height 13
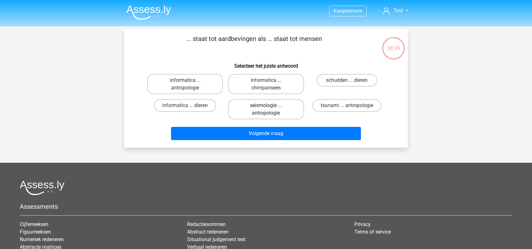
click at [283, 111] on label "seismologie ... antropologie" at bounding box center [266, 109] width 76 height 20
click at [270, 109] on input "seismologie ... antropologie" at bounding box center [268, 107] width 4 height 4
radio input "true"
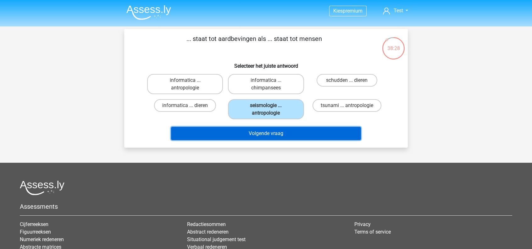
click at [256, 135] on button "Volgende vraag" at bounding box center [266, 133] width 190 height 13
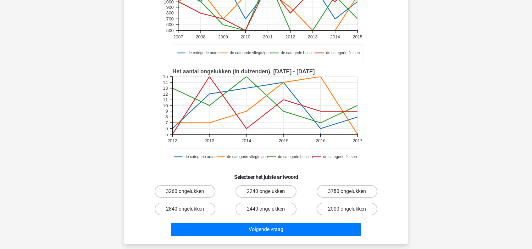
scroll to position [126, 0]
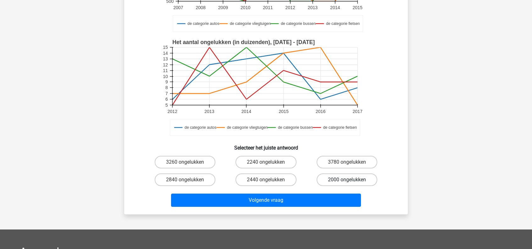
click at [345, 179] on label "2000 ongelukken" at bounding box center [347, 179] width 61 height 13
click at [347, 180] on input "2000 ongelukken" at bounding box center [349, 182] width 4 height 4
radio input "true"
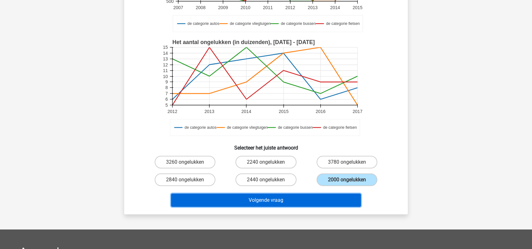
click at [304, 204] on button "Volgende vraag" at bounding box center [266, 199] width 190 height 13
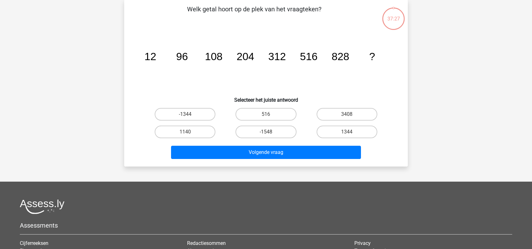
scroll to position [29, 0]
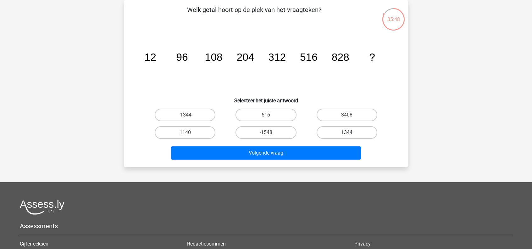
click at [372, 133] on label "1344" at bounding box center [347, 132] width 61 height 13
click at [351, 133] on input "1344" at bounding box center [349, 134] width 4 height 4
radio input "true"
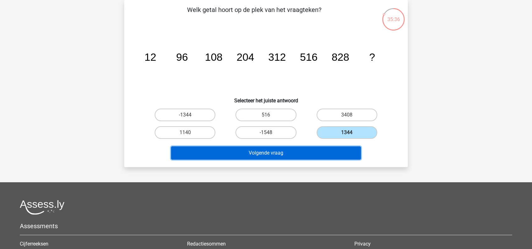
click at [321, 150] on button "Volgende vraag" at bounding box center [266, 152] width 190 height 13
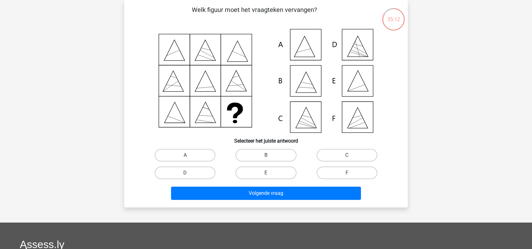
click at [267, 176] on input "E" at bounding box center [268, 175] width 4 height 4
radio input "true"
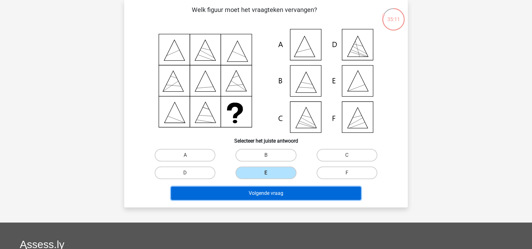
click at [294, 194] on button "Volgende vraag" at bounding box center [266, 193] width 190 height 13
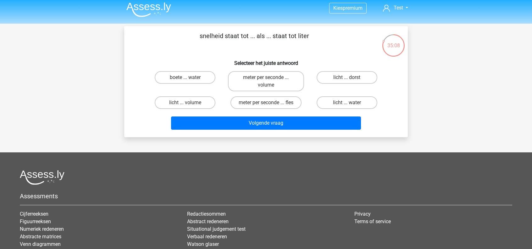
scroll to position [0, 0]
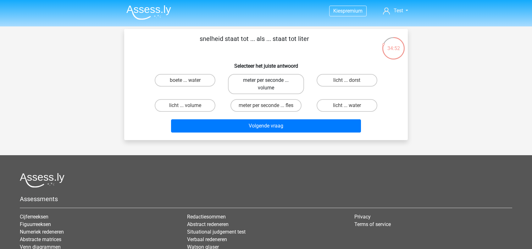
click at [287, 83] on label "meter per seconde ... volume" at bounding box center [266, 84] width 76 height 20
click at [270, 83] on input "meter per seconde ... volume" at bounding box center [268, 82] width 4 height 4
radio input "true"
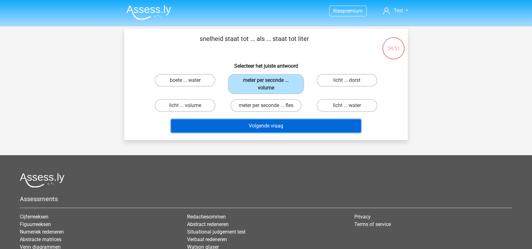
click at [261, 128] on button "Volgende vraag" at bounding box center [266, 125] width 190 height 13
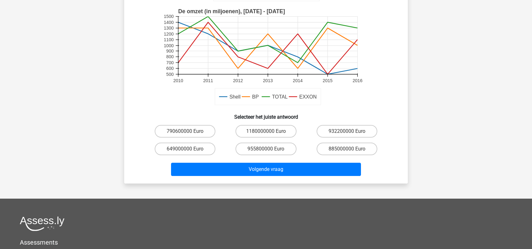
scroll to position [157, 0]
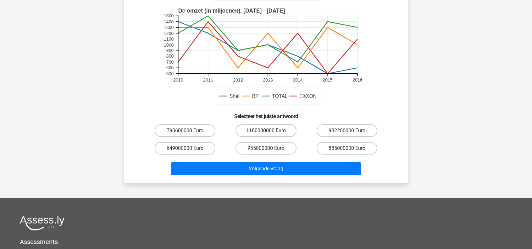
click at [252, 133] on label "1180000000 Euro" at bounding box center [266, 130] width 61 height 13
click at [266, 133] on input "1180000000 Euro" at bounding box center [268, 133] width 4 height 4
radio input "true"
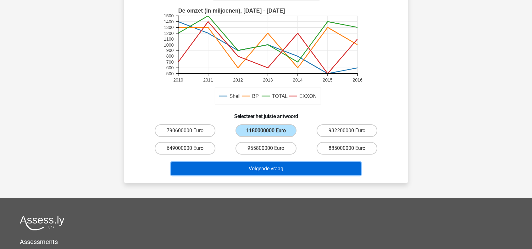
click at [262, 167] on button "Volgende vraag" at bounding box center [266, 168] width 190 height 13
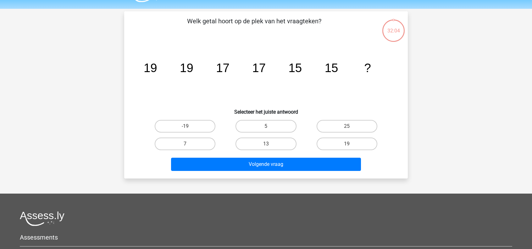
scroll to position [0, 0]
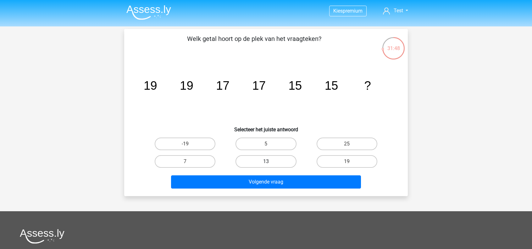
click at [283, 161] on label "13" at bounding box center [266, 161] width 61 height 13
click at [270, 161] on input "13" at bounding box center [268, 163] width 4 height 4
radio input "true"
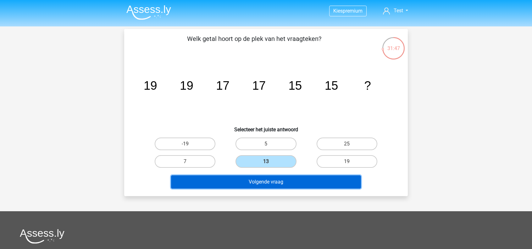
click at [284, 182] on button "Volgende vraag" at bounding box center [266, 181] width 190 height 13
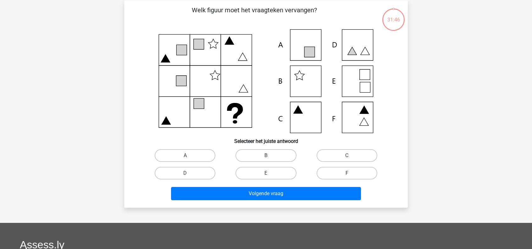
scroll to position [29, 0]
drag, startPoint x: 336, startPoint y: 156, endPoint x: 325, endPoint y: 164, distance: 12.8
click at [336, 156] on label "C" at bounding box center [347, 155] width 61 height 13
click at [347, 156] on input "C" at bounding box center [349, 157] width 4 height 4
radio input "true"
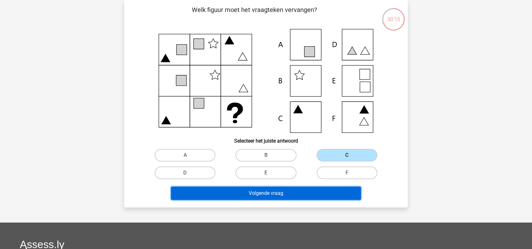
click at [299, 195] on button "Volgende vraag" at bounding box center [266, 193] width 190 height 13
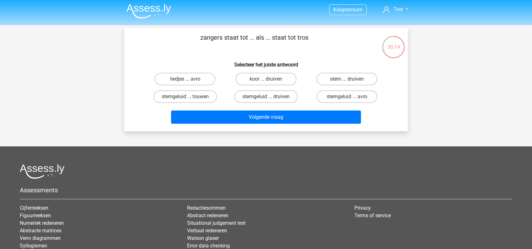
scroll to position [0, 0]
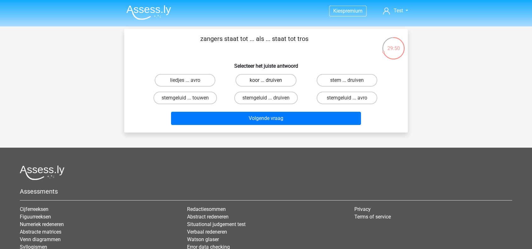
click at [262, 82] on label "koor ... druiven" at bounding box center [266, 80] width 61 height 13
click at [266, 82] on input "koor ... druiven" at bounding box center [268, 82] width 4 height 4
radio input "true"
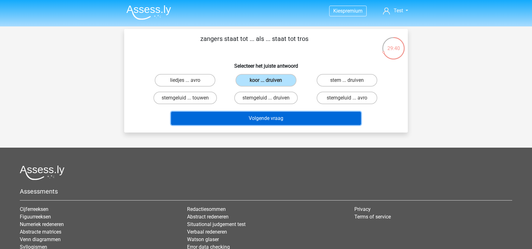
click at [284, 123] on button "Volgende vraag" at bounding box center [266, 118] width 190 height 13
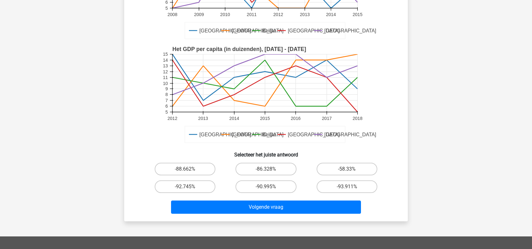
scroll to position [126, 0]
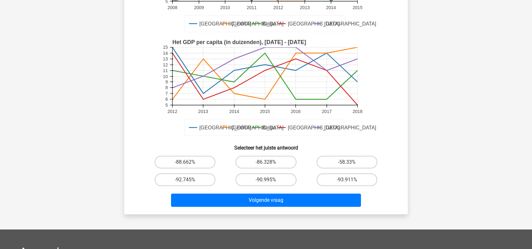
click at [348, 162] on input "-58.33%" at bounding box center [349, 164] width 4 height 4
radio input "true"
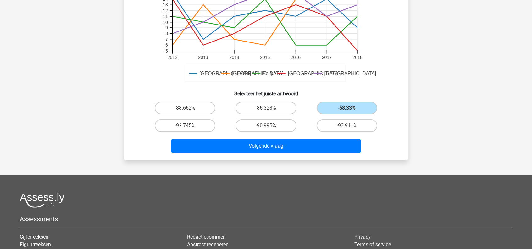
scroll to position [189, 0]
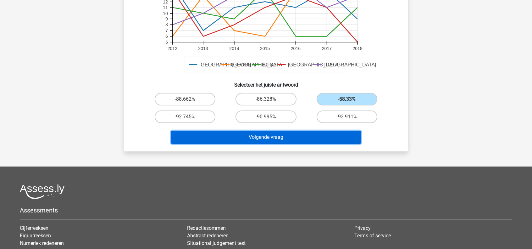
click at [319, 133] on button "Volgende vraag" at bounding box center [266, 137] width 190 height 13
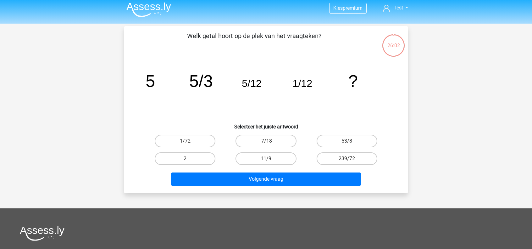
scroll to position [0, 0]
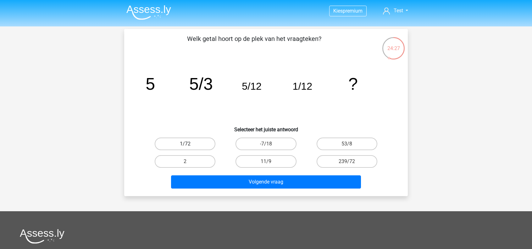
click at [197, 144] on label "1/72" at bounding box center [185, 143] width 61 height 13
click at [189, 144] on input "1/72" at bounding box center [187, 146] width 4 height 4
radio input "true"
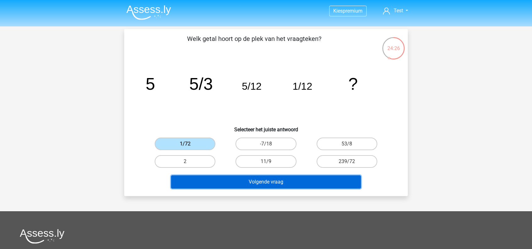
click at [235, 182] on button "Volgende vraag" at bounding box center [266, 181] width 190 height 13
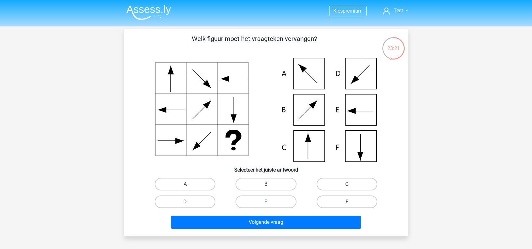
click at [271, 204] on div "E" at bounding box center [266, 201] width 76 height 13
click at [282, 205] on label "E" at bounding box center [266, 201] width 61 height 13
click at [270, 205] on input "E" at bounding box center [268, 204] width 4 height 4
radio input "true"
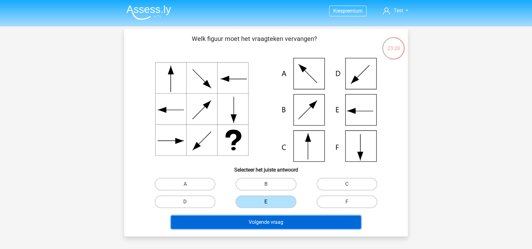
click at [261, 220] on button "Volgende vraag" at bounding box center [266, 222] width 190 height 13
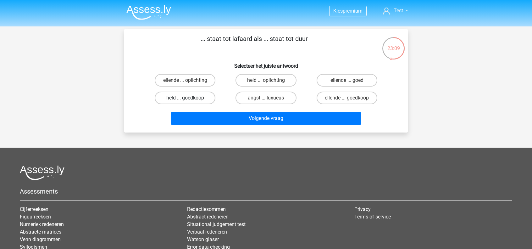
click at [197, 99] on label "held ... goedkoop" at bounding box center [185, 98] width 61 height 13
click at [189, 99] on input "held ... goedkoop" at bounding box center [187, 100] width 4 height 4
radio input "true"
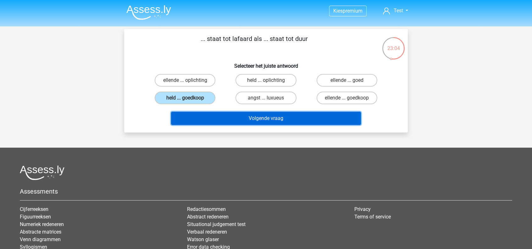
click at [251, 120] on button "Volgende vraag" at bounding box center [266, 118] width 190 height 13
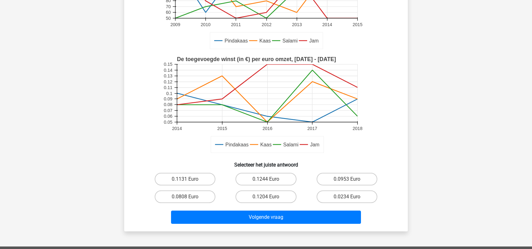
scroll to position [123, 0]
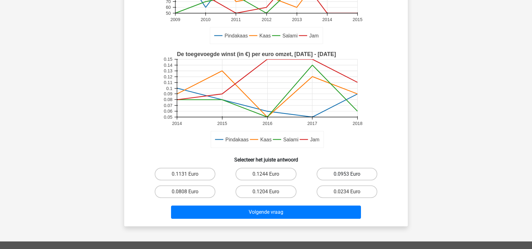
click at [341, 175] on label "0.0953 Euro" at bounding box center [347, 174] width 61 height 13
click at [347, 175] on input "0.0953 Euro" at bounding box center [349, 176] width 4 height 4
radio input "true"
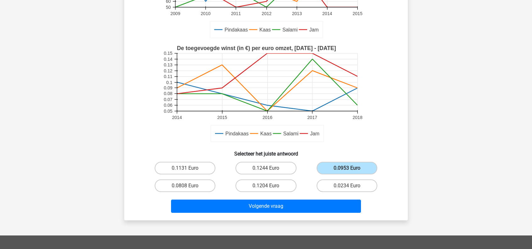
scroll to position [155, 0]
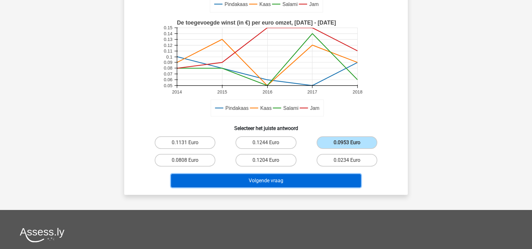
click at [289, 180] on button "Volgende vraag" at bounding box center [266, 180] width 190 height 13
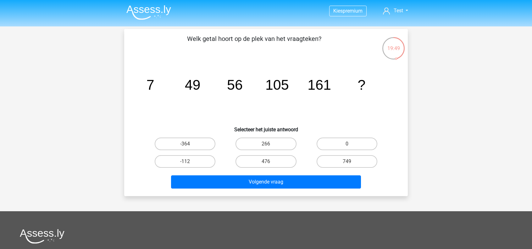
scroll to position [0, 0]
click at [277, 143] on label "266" at bounding box center [266, 143] width 61 height 13
click at [270, 144] on input "266" at bounding box center [268, 146] width 4 height 4
radio input "true"
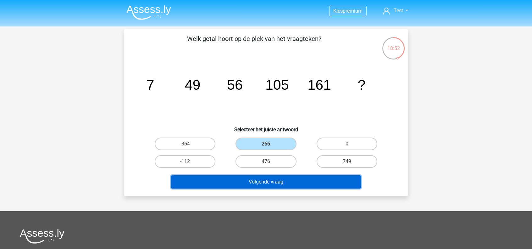
click at [291, 182] on button "Volgende vraag" at bounding box center [266, 181] width 190 height 13
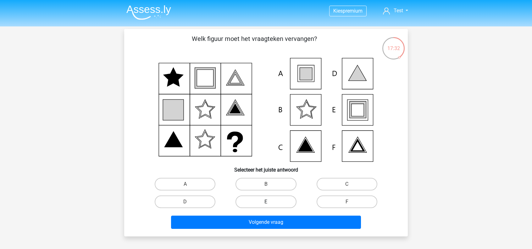
click at [279, 205] on label "E" at bounding box center [266, 201] width 61 height 13
click at [270, 205] on input "E" at bounding box center [268, 204] width 4 height 4
radio input "true"
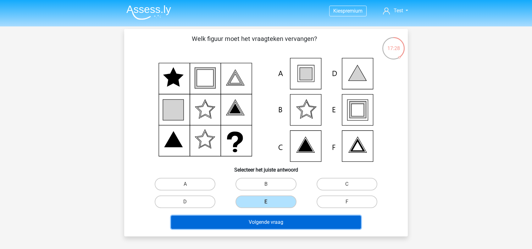
click at [294, 221] on button "Volgende vraag" at bounding box center [266, 222] width 190 height 13
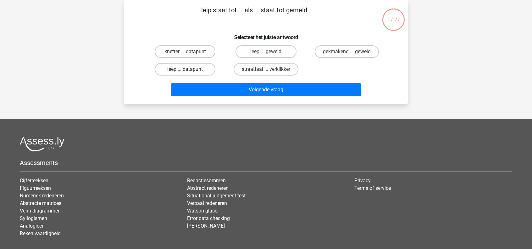
scroll to position [29, 0]
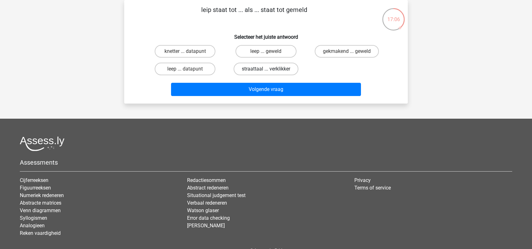
click at [256, 71] on label "straattaal ... verklikker" at bounding box center [266, 69] width 65 height 13
click at [266, 71] on input "straattaal ... verklikker" at bounding box center [268, 71] width 4 height 4
radio input "true"
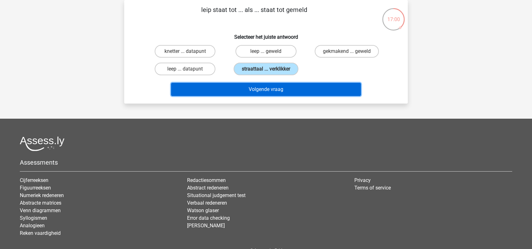
click at [279, 92] on button "Volgende vraag" at bounding box center [266, 89] width 190 height 13
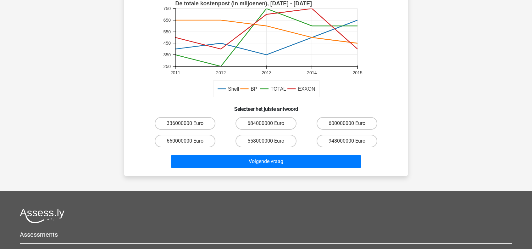
scroll to position [186, 0]
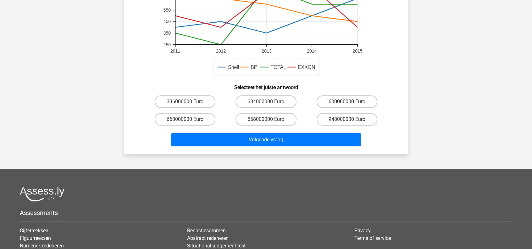
click at [349, 96] on label "600000000 Euro" at bounding box center [347, 101] width 61 height 13
click at [349, 102] on input "600000000 Euro" at bounding box center [349, 104] width 4 height 4
radio input "true"
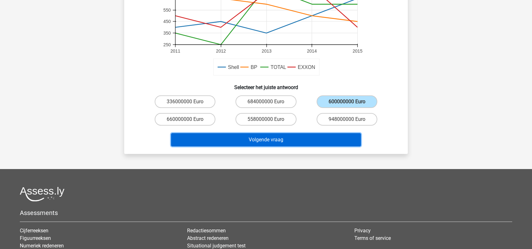
click at [298, 138] on button "Volgende vraag" at bounding box center [266, 139] width 190 height 13
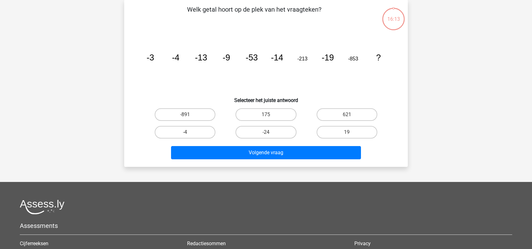
scroll to position [29, 0]
drag, startPoint x: 335, startPoint y: 71, endPoint x: 358, endPoint y: 68, distance: 23.0
click at [347, 72] on icon "image/svg+xml -3 -4 -13 -9 -53 -14 -213 -19 -853 ?" at bounding box center [266, 61] width 254 height 64
drag, startPoint x: 178, startPoint y: 56, endPoint x: 185, endPoint y: 59, distance: 7.5
click at [179, 56] on tspan "-4" at bounding box center [176, 57] width 8 height 9
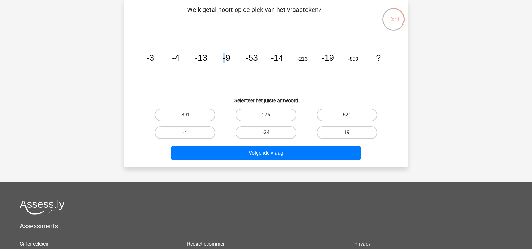
drag, startPoint x: 222, startPoint y: 58, endPoint x: 227, endPoint y: 62, distance: 6.7
click at [227, 61] on icon "image/svg+xml -3 -4 -13 -9 -53 -14 -213 -19 -853 ?" at bounding box center [266, 61] width 254 height 64
click at [228, 64] on icon "image/svg+xml -3 -4 -13 -9 -53 -14 -213 -19 -853 ?" at bounding box center [266, 61] width 254 height 64
click at [178, 58] on tspan "-4" at bounding box center [176, 57] width 8 height 9
click at [229, 60] on tspan "-9" at bounding box center [227, 57] width 8 height 9
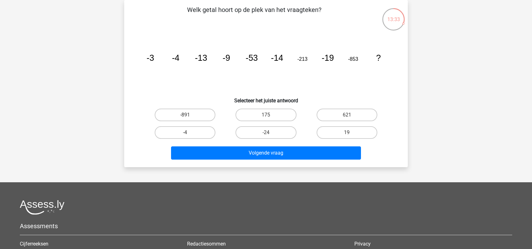
click at [176, 56] on tspan "-4" at bounding box center [176, 57] width 8 height 9
click at [225, 56] on tspan "-9" at bounding box center [227, 57] width 8 height 9
click at [276, 57] on tspan "-14" at bounding box center [277, 57] width 12 height 9
click at [325, 60] on tspan "-19" at bounding box center [328, 57] width 12 height 9
click at [378, 61] on tspan "?" at bounding box center [378, 57] width 5 height 9
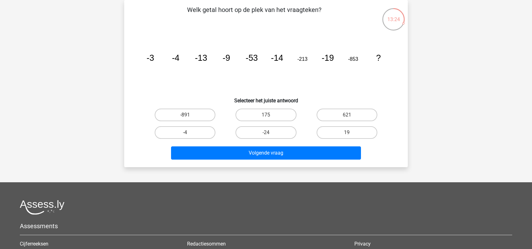
click at [451, 69] on div "Kies premium Test skater.chiii+assess@gmail.com" at bounding box center [266, 159] width 532 height 377
drag, startPoint x: 174, startPoint y: 59, endPoint x: 177, endPoint y: 59, distance: 3.2
click at [177, 59] on tspan "-4" at bounding box center [176, 57] width 8 height 9
drag, startPoint x: 229, startPoint y: 57, endPoint x: 233, endPoint y: 57, distance: 3.8
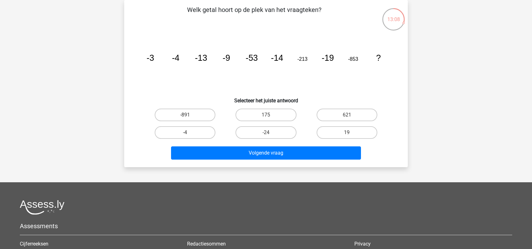
click at [232, 57] on icon "image/svg+xml -3 -4 -13 -9 -53 -14 -213 -19 -853 ?" at bounding box center [266, 61] width 254 height 64
drag, startPoint x: 271, startPoint y: 53, endPoint x: 277, endPoint y: 54, distance: 7.0
click at [277, 54] on icon "image/svg+xml -3 -4 -13 -9 -53 -14 -213 -19 -853 ?" at bounding box center [266, 61] width 254 height 64
click at [283, 64] on icon "image/svg+xml -3 -4 -13 -9 -53 -14 -213 -19 -853 ?" at bounding box center [266, 61] width 254 height 64
drag, startPoint x: 323, startPoint y: 59, endPoint x: 328, endPoint y: 58, distance: 4.4
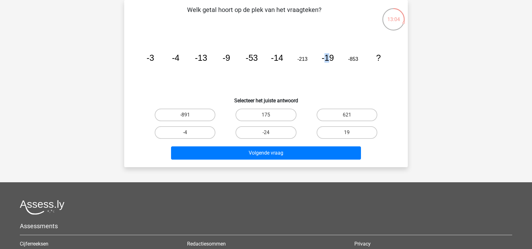
click at [328, 58] on tspan "-19" at bounding box center [328, 57] width 12 height 9
click at [331, 65] on icon "image/svg+xml -3 -4 -13 -9 -53 -14 -213 -19 -853 ?" at bounding box center [266, 61] width 254 height 64
drag, startPoint x: 374, startPoint y: 54, endPoint x: 382, endPoint y: 55, distance: 7.9
click at [382, 55] on icon "image/svg+xml -3 -4 -13 -9 -53 -14 -213 -19 -853 ?" at bounding box center [266, 61] width 254 height 64
click at [383, 55] on icon "image/svg+xml -3 -4 -13 -9 -53 -14 -213 -19 -853 ?" at bounding box center [266, 61] width 254 height 64
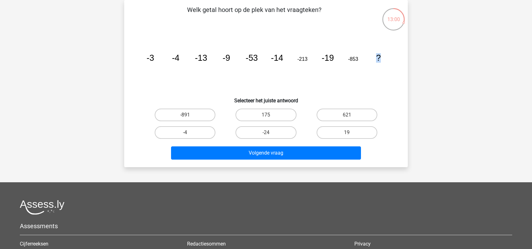
click at [387, 64] on icon "image/svg+xml -3 -4 -13 -9 -53 -14 -213 -19 -853 ?" at bounding box center [266, 61] width 254 height 64
click at [276, 130] on label "-24" at bounding box center [266, 132] width 61 height 13
click at [270, 132] on input "-24" at bounding box center [268, 134] width 4 height 4
radio input "true"
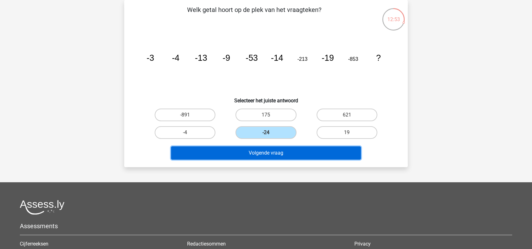
click at [280, 154] on button "Volgende vraag" at bounding box center [266, 152] width 190 height 13
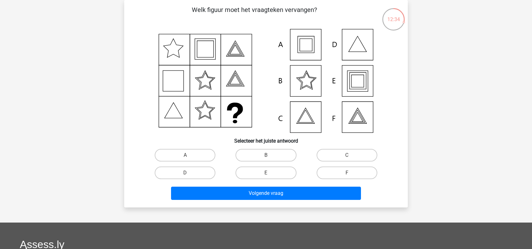
click at [279, 179] on label "E" at bounding box center [266, 172] width 61 height 13
click at [270, 177] on input "E" at bounding box center [268, 175] width 4 height 4
radio input "true"
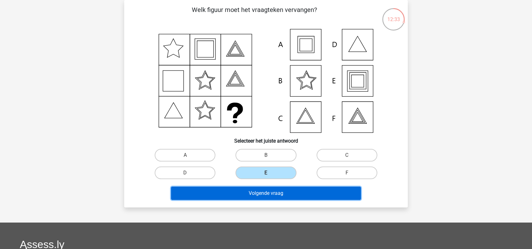
click at [287, 190] on button "Volgende vraag" at bounding box center [266, 193] width 190 height 13
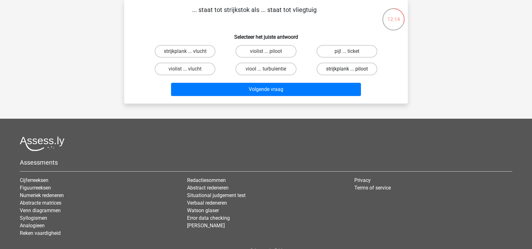
click at [346, 72] on label "strijkplank ... piloot" at bounding box center [347, 69] width 61 height 13
click at [347, 72] on input "strijkplank ... piloot" at bounding box center [349, 71] width 4 height 4
radio input "true"
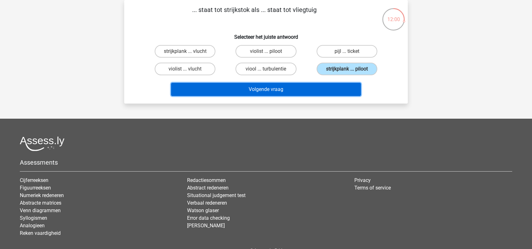
click at [310, 87] on button "Volgende vraag" at bounding box center [266, 89] width 190 height 13
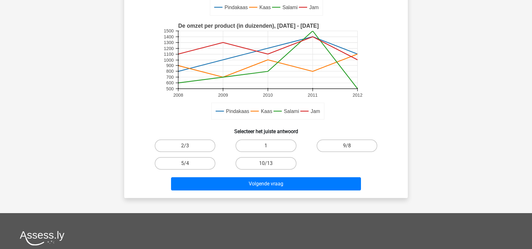
scroll to position [156, 0]
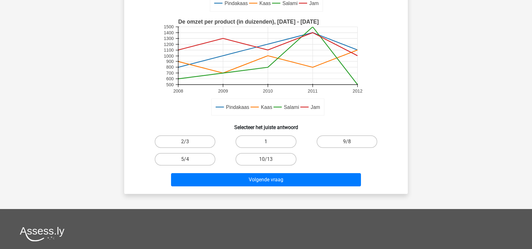
click at [279, 141] on label "1" at bounding box center [266, 141] width 61 height 13
click at [270, 142] on input "1" at bounding box center [268, 144] width 4 height 4
radio input "true"
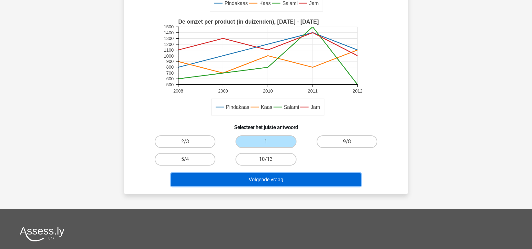
click at [304, 179] on button "Volgende vraag" at bounding box center [266, 179] width 190 height 13
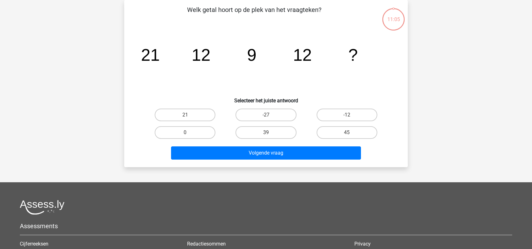
scroll to position [29, 0]
click at [186, 116] on input "21" at bounding box center [187, 117] width 4 height 4
radio input "true"
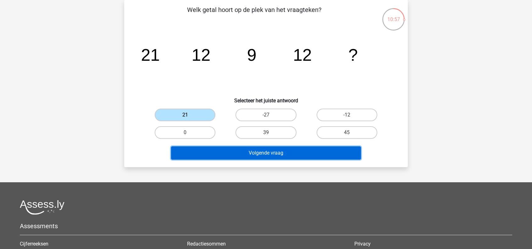
click at [320, 155] on button "Volgende vraag" at bounding box center [266, 152] width 190 height 13
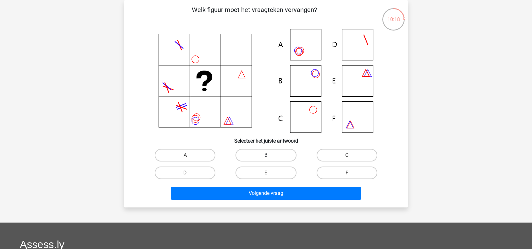
click at [255, 150] on label "B" at bounding box center [266, 155] width 61 height 13
click at [266, 155] on input "B" at bounding box center [268, 157] width 4 height 4
radio input "true"
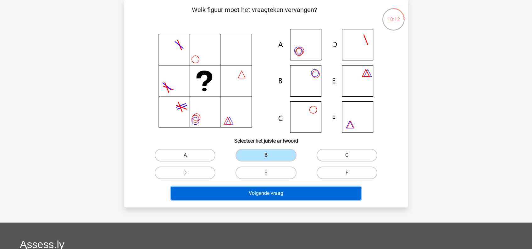
click at [270, 191] on button "Volgende vraag" at bounding box center [266, 193] width 190 height 13
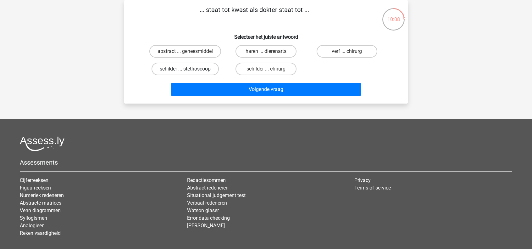
click at [205, 70] on label "schilder ... stethoscoop" at bounding box center [185, 69] width 67 height 13
click at [189, 70] on input "schilder ... stethoscoop" at bounding box center [187, 71] width 4 height 4
radio input "true"
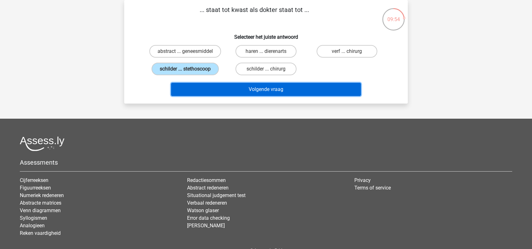
click at [250, 89] on button "Volgende vraag" at bounding box center [266, 89] width 190 height 13
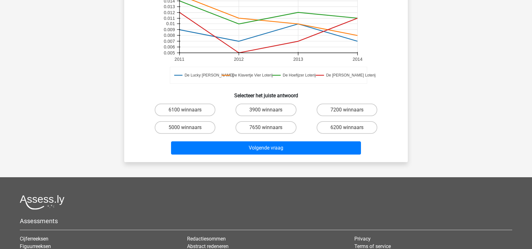
scroll to position [218, 0]
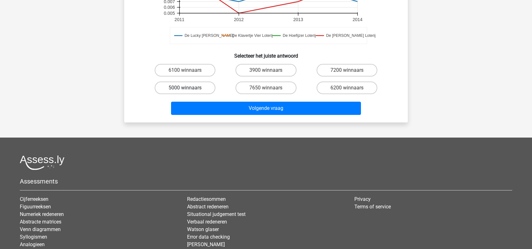
click at [191, 88] on label "5000 winnaars" at bounding box center [185, 87] width 61 height 13
click at [189, 88] on input "5000 winnaars" at bounding box center [187, 90] width 4 height 4
radio input "true"
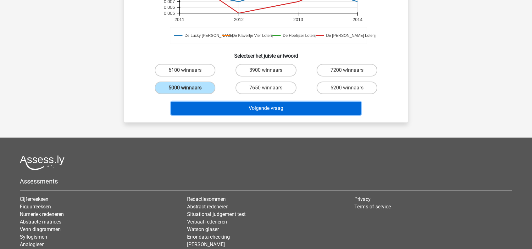
click at [246, 109] on button "Volgende vraag" at bounding box center [266, 108] width 190 height 13
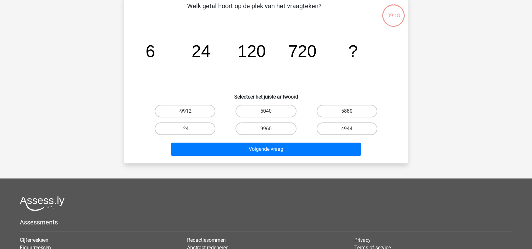
scroll to position [29, 0]
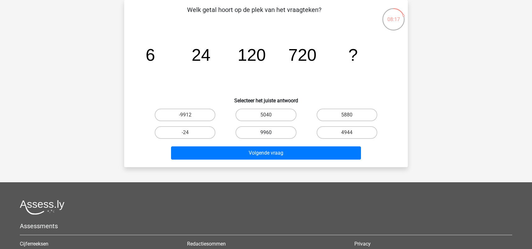
drag, startPoint x: 280, startPoint y: 129, endPoint x: 291, endPoint y: 127, distance: 10.7
click at [282, 129] on label "9960" at bounding box center [266, 132] width 61 height 13
click at [270, 132] on input "9960" at bounding box center [268, 134] width 4 height 4
radio input "true"
click at [270, 112] on label "5040" at bounding box center [266, 115] width 61 height 13
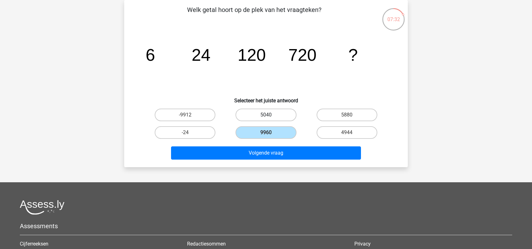
click at [270, 115] on input "5040" at bounding box center [268, 117] width 4 height 4
radio input "true"
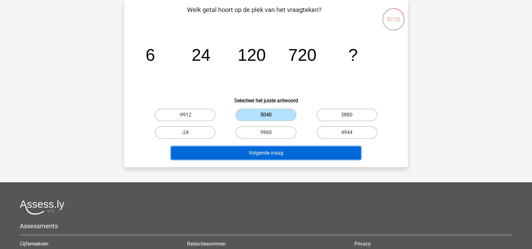
click at [293, 152] on button "Volgende vraag" at bounding box center [266, 152] width 190 height 13
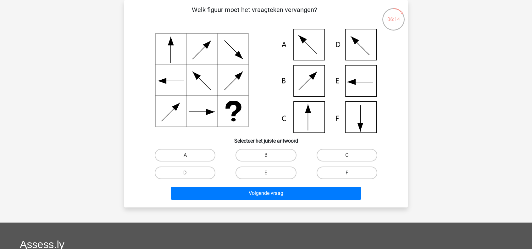
click at [340, 173] on label "F" at bounding box center [347, 172] width 61 height 13
click at [347, 173] on input "F" at bounding box center [349, 175] width 4 height 4
radio input "true"
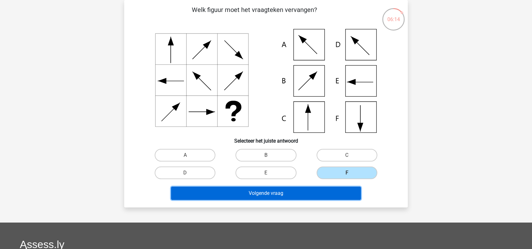
click at [287, 195] on button "Volgende vraag" at bounding box center [266, 193] width 190 height 13
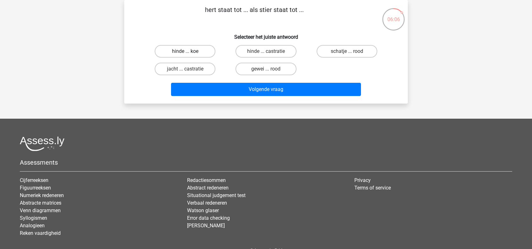
click at [198, 55] on label "hinde ... koe" at bounding box center [185, 51] width 61 height 13
click at [189, 55] on input "hinde ... koe" at bounding box center [187, 53] width 4 height 4
radio input "true"
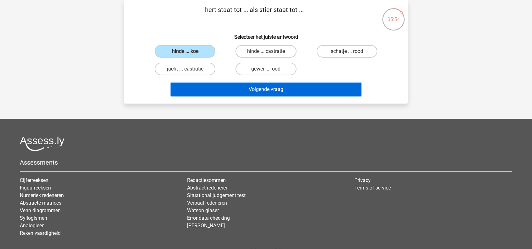
click at [255, 90] on button "Volgende vraag" at bounding box center [266, 89] width 190 height 13
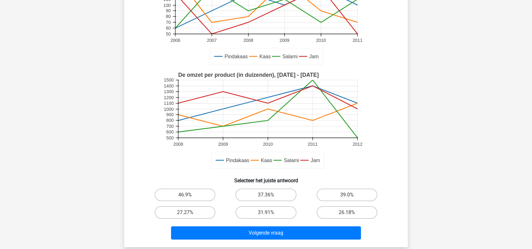
scroll to position [94, 0]
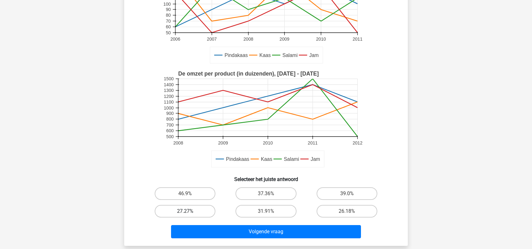
click at [205, 212] on label "27.27%" at bounding box center [185, 211] width 61 height 13
click at [189, 212] on input "27.27%" at bounding box center [187, 213] width 4 height 4
radio input "true"
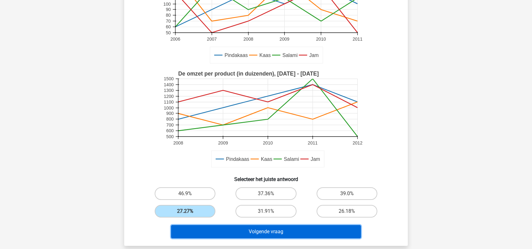
click at [287, 227] on button "Volgende vraag" at bounding box center [266, 231] width 190 height 13
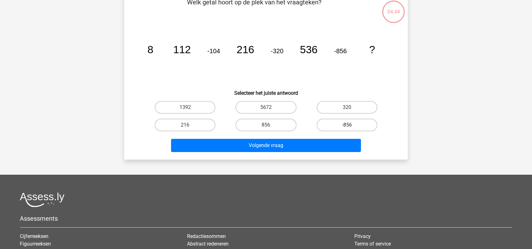
scroll to position [29, 0]
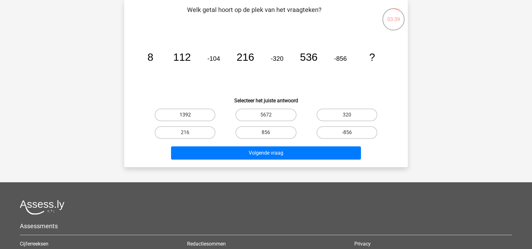
click at [207, 113] on label "1392" at bounding box center [185, 115] width 61 height 13
click at [189, 115] on input "1392" at bounding box center [187, 117] width 4 height 4
radio input "true"
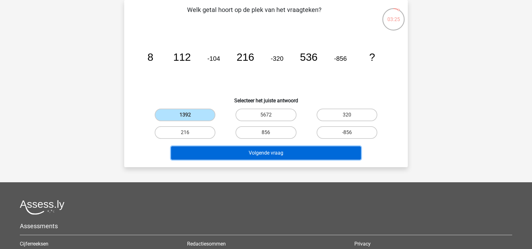
click at [270, 152] on button "Volgende vraag" at bounding box center [266, 152] width 190 height 13
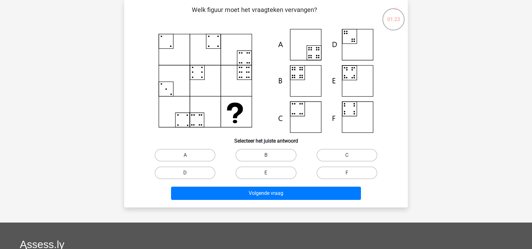
click at [267, 156] on input "B" at bounding box center [268, 157] width 4 height 4
radio input "true"
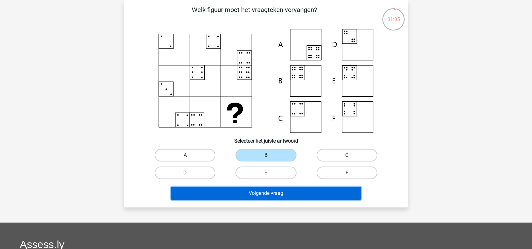
click at [286, 194] on button "Volgende vraag" at bounding box center [266, 193] width 190 height 13
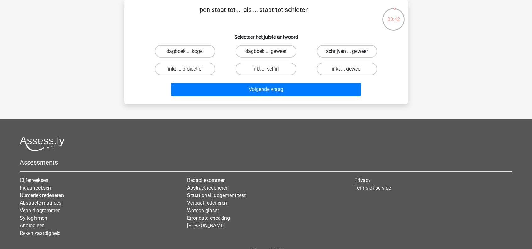
click at [333, 50] on label "schrijven ... geweer" at bounding box center [347, 51] width 61 height 13
click at [347, 51] on input "schrijven ... geweer" at bounding box center [349, 53] width 4 height 4
radio input "true"
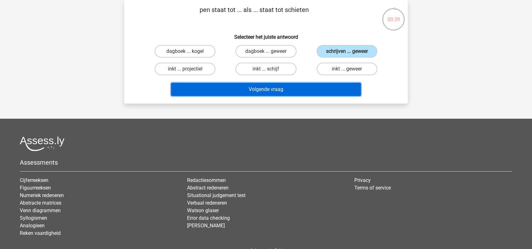
click at [285, 88] on button "Volgende vraag" at bounding box center [266, 89] width 190 height 13
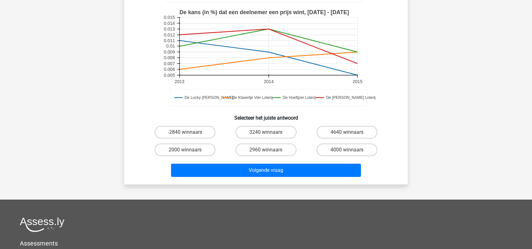
scroll to position [186, 0]
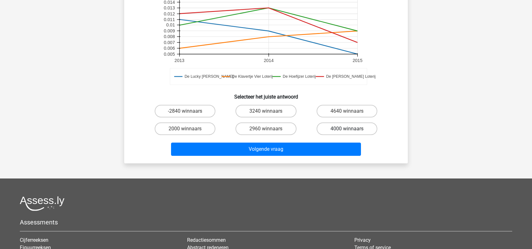
click at [346, 122] on label "4000 winnaars" at bounding box center [347, 128] width 61 height 13
click at [347, 129] on input "4000 winnaars" at bounding box center [349, 131] width 4 height 4
radio input "true"
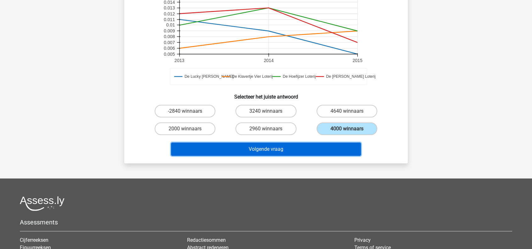
click at [318, 143] on button "Volgende vraag" at bounding box center [266, 149] width 190 height 13
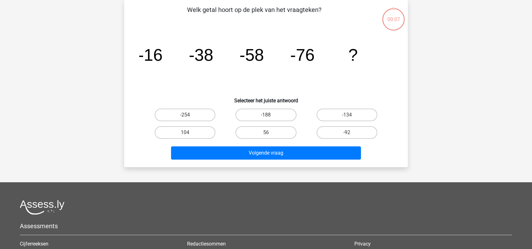
scroll to position [29, 0]
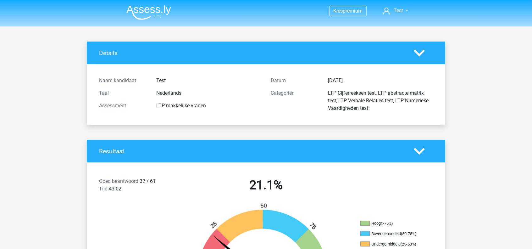
drag, startPoint x: 171, startPoint y: 106, endPoint x: 205, endPoint y: 105, distance: 33.7
click at [205, 105] on div "LTP makkelijke vragen" at bounding box center [209, 106] width 115 height 8
click at [188, 105] on div "LTP makkelijke vragen" at bounding box center [209, 106] width 115 height 8
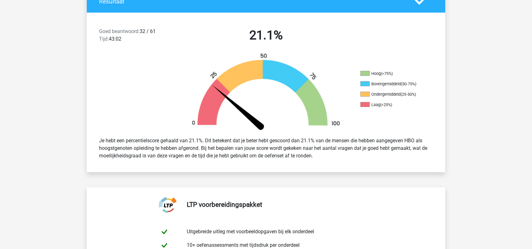
scroll to position [157, 0]
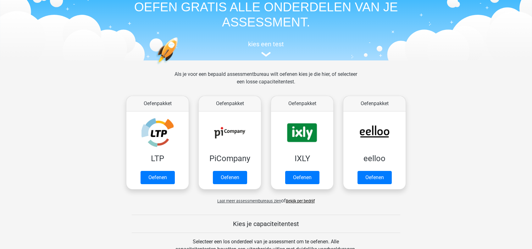
scroll to position [31, 0]
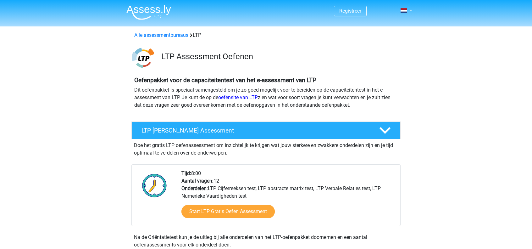
scroll to position [692, 0]
